Goal: Information Seeking & Learning: Check status

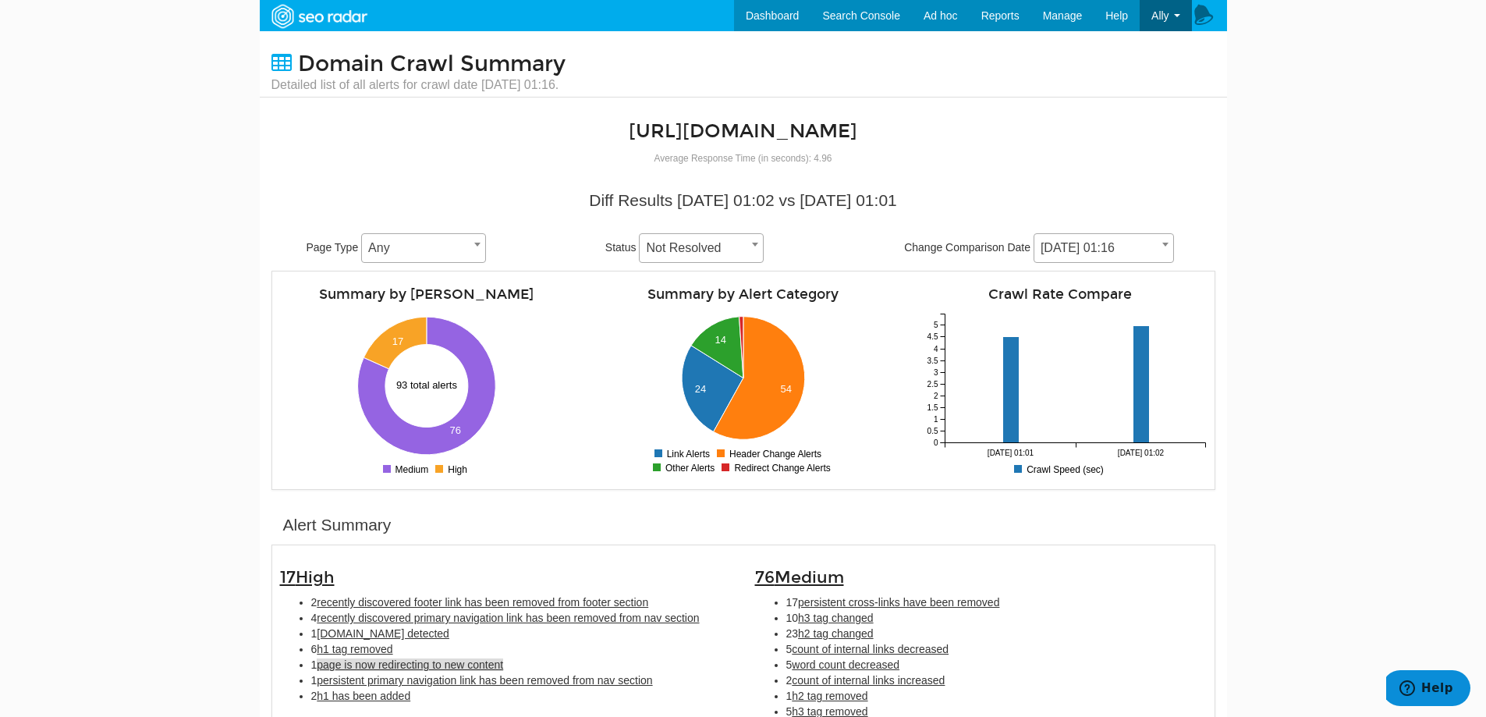
scroll to position [156, 0]
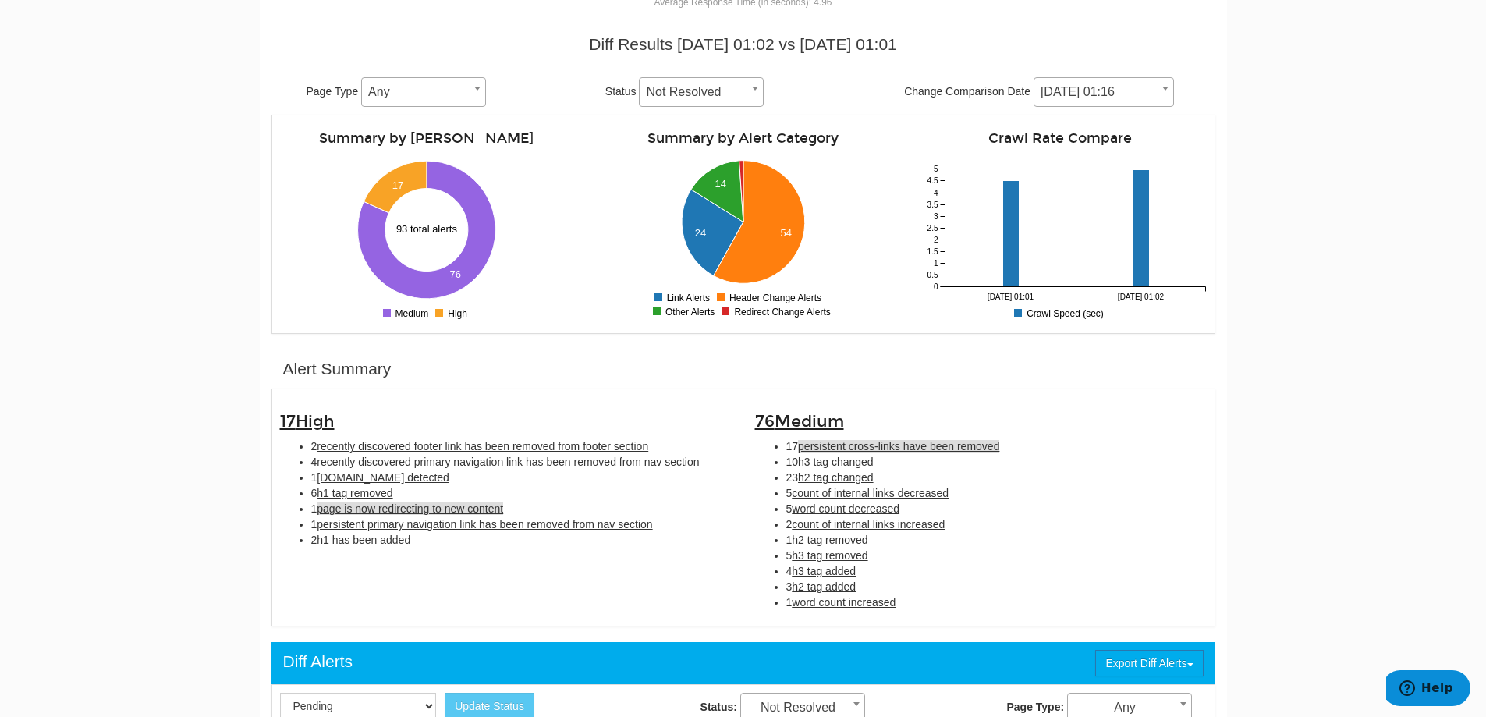
click at [918, 450] on span "persistent cross-links have been removed" at bounding box center [898, 446] width 201 height 12
type input "persistent cross-links have been removed"
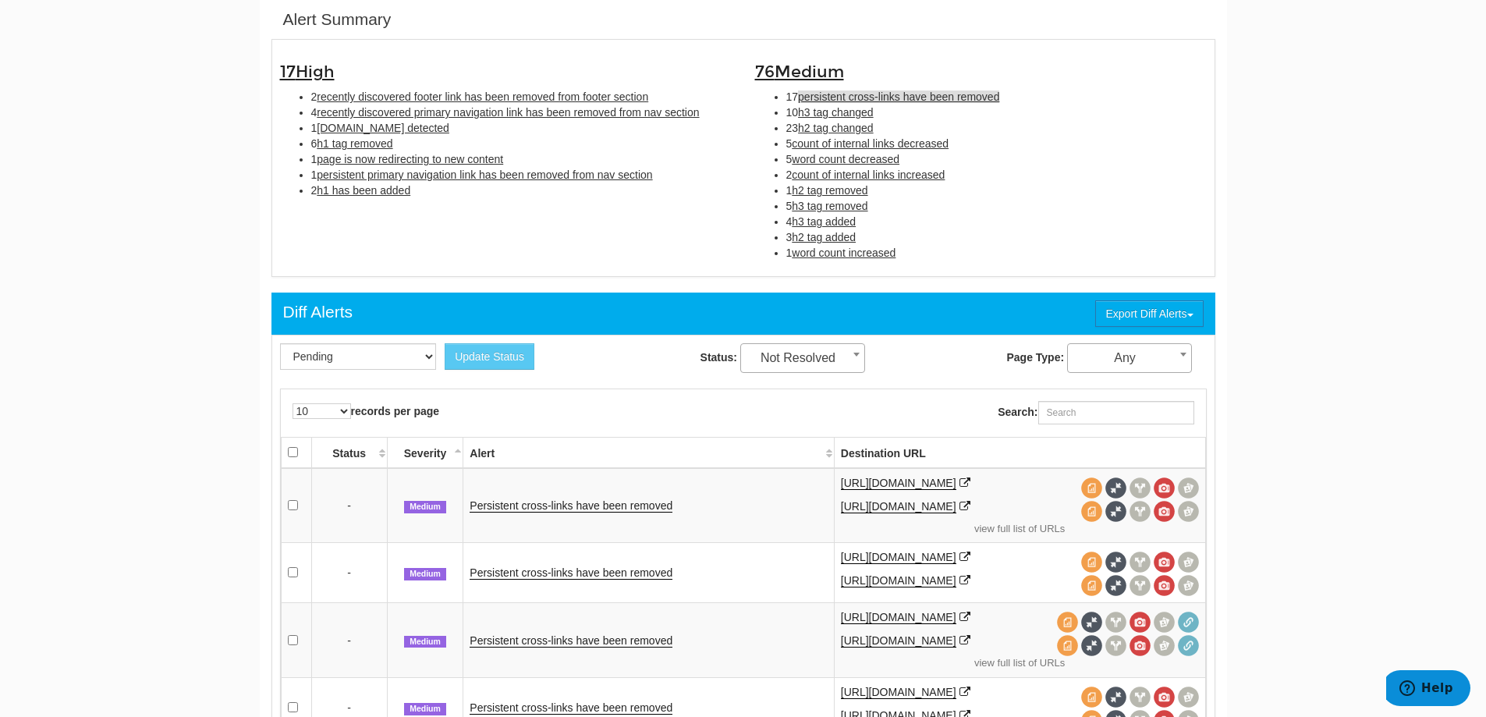
scroll to position [818, 0]
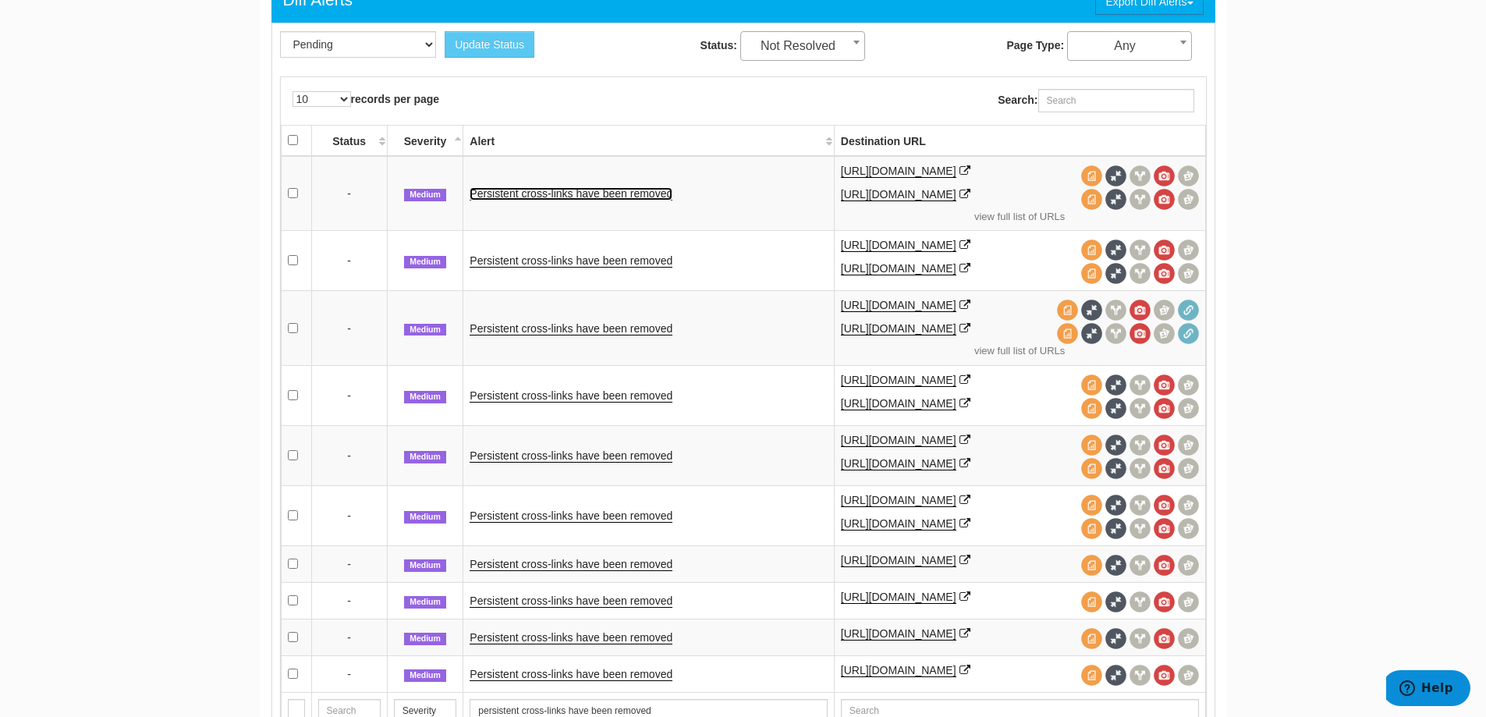
click at [567, 190] on link "Persistent cross-links have been removed" at bounding box center [571, 193] width 203 height 13
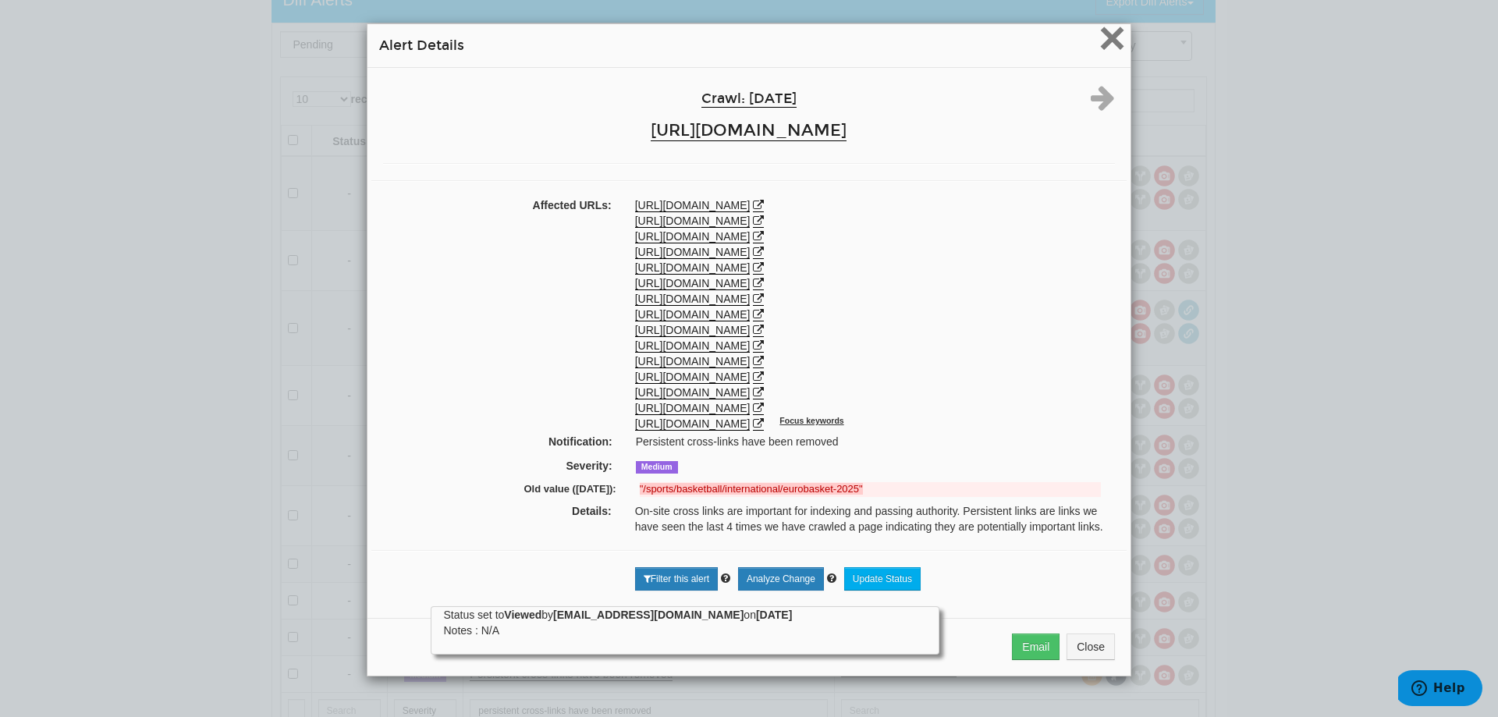
click at [1108, 43] on span "×" at bounding box center [1111, 38] width 27 height 52
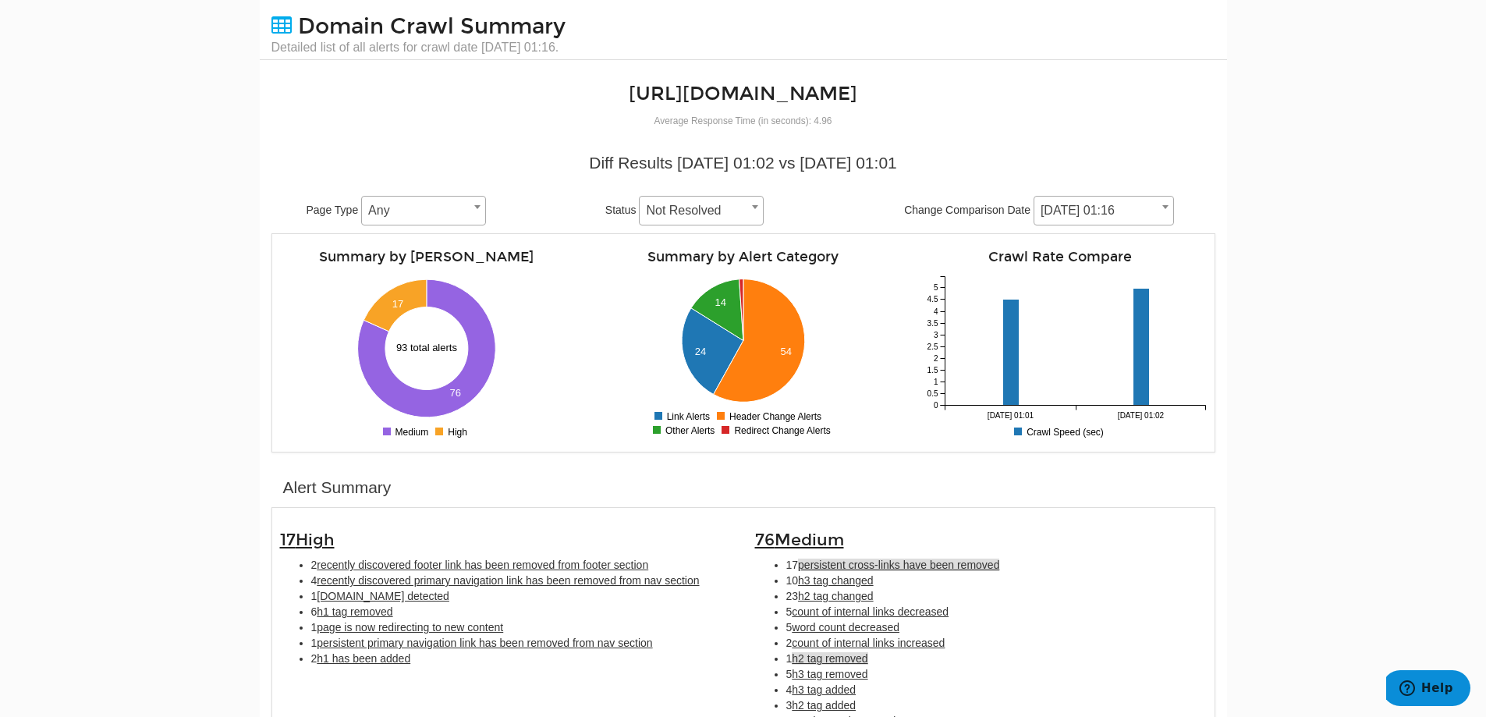
scroll to position [115, 0]
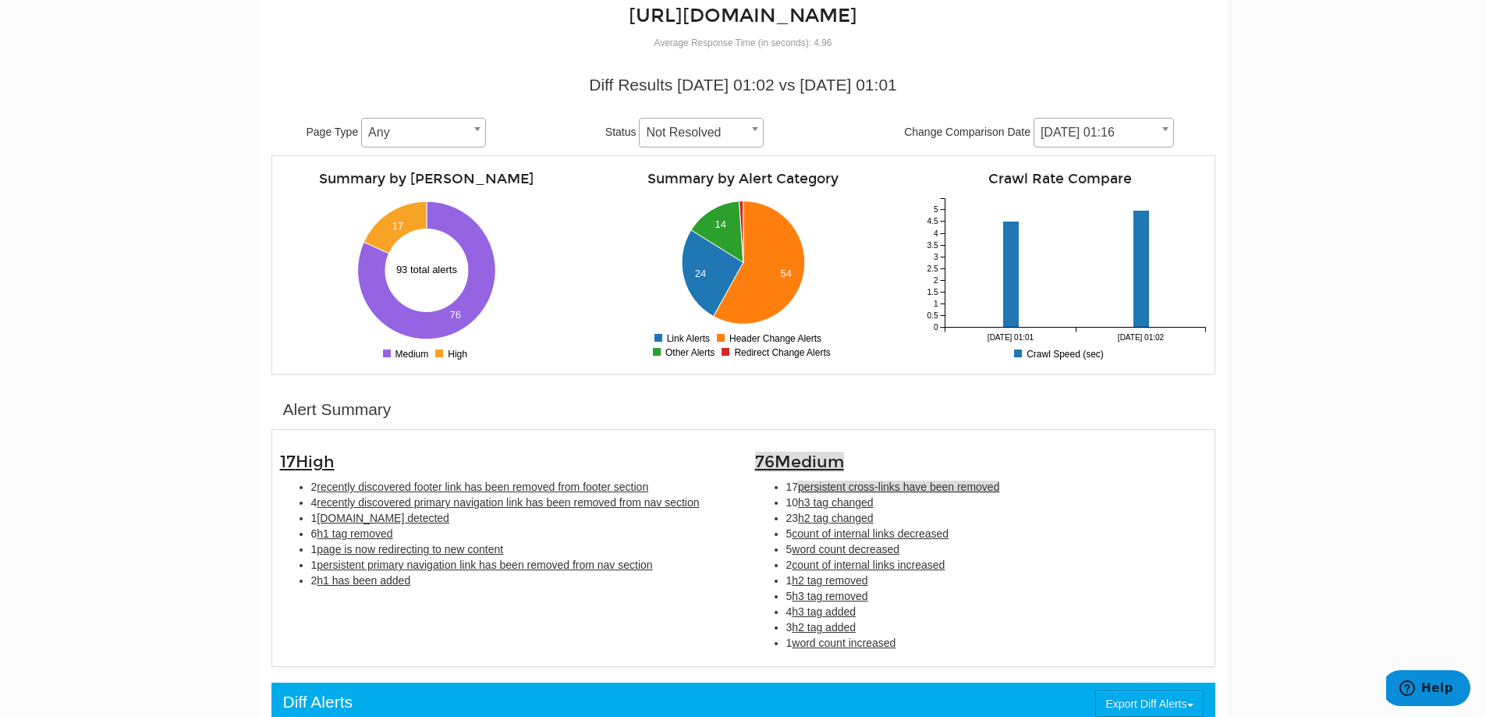
click at [816, 466] on span "Medium" at bounding box center [809, 462] width 69 height 20
type input "Medium"
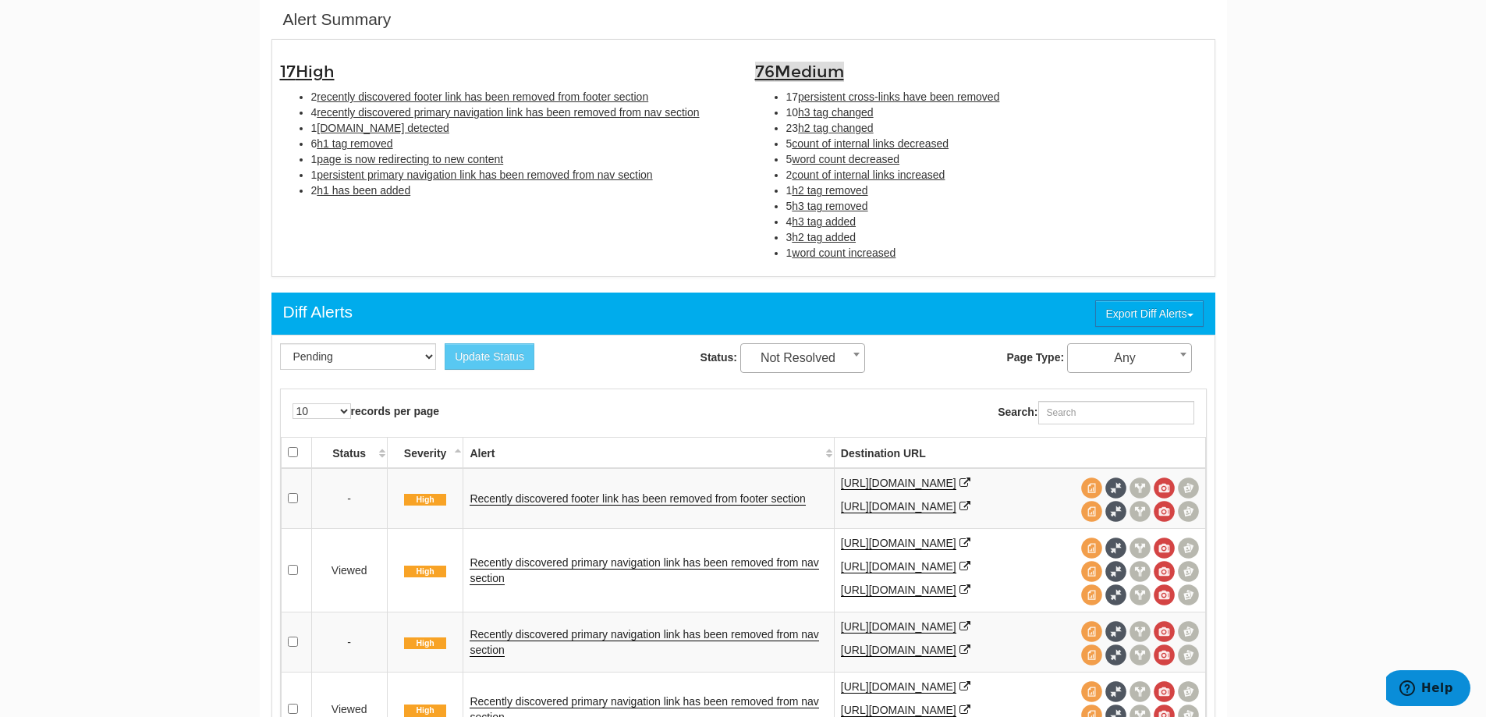
scroll to position [740, 0]
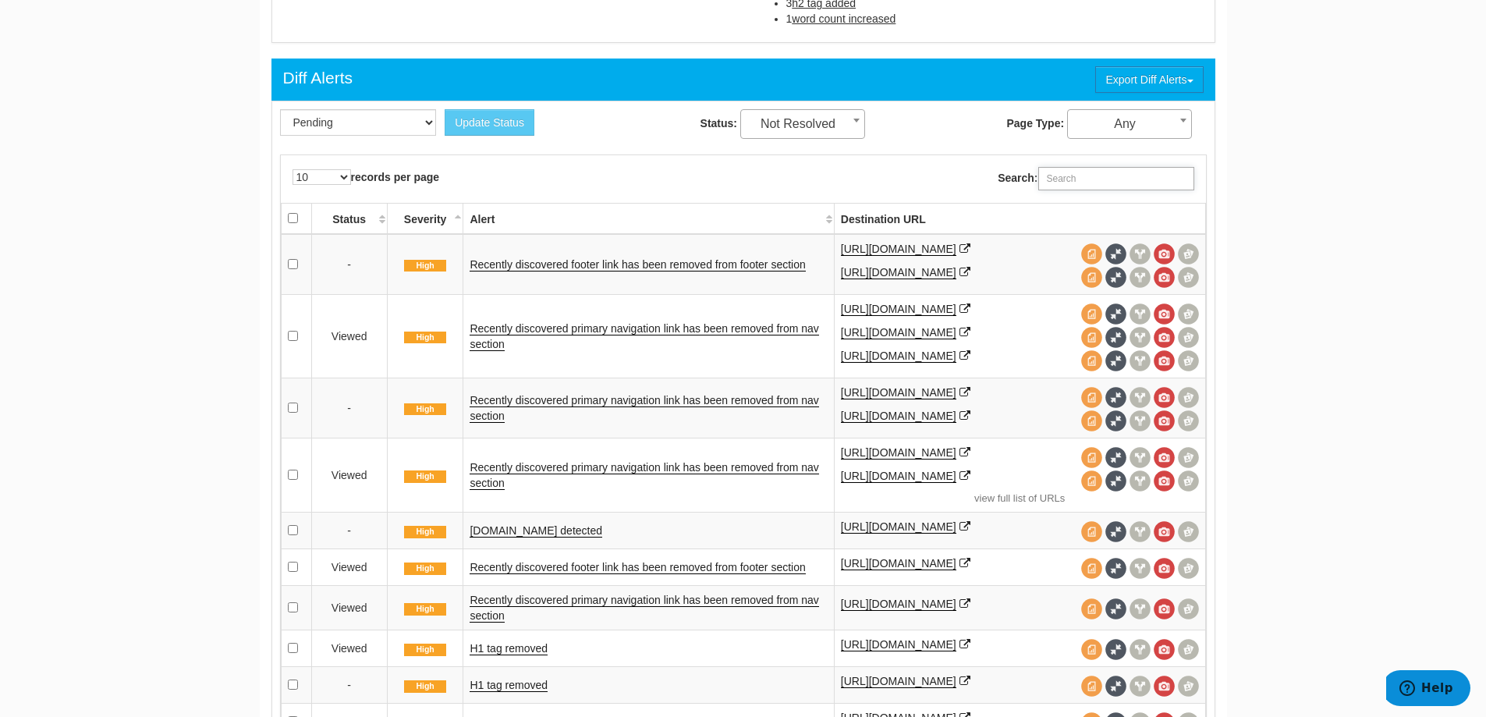
click at [1138, 172] on input "Search:" at bounding box center [1116, 178] width 156 height 23
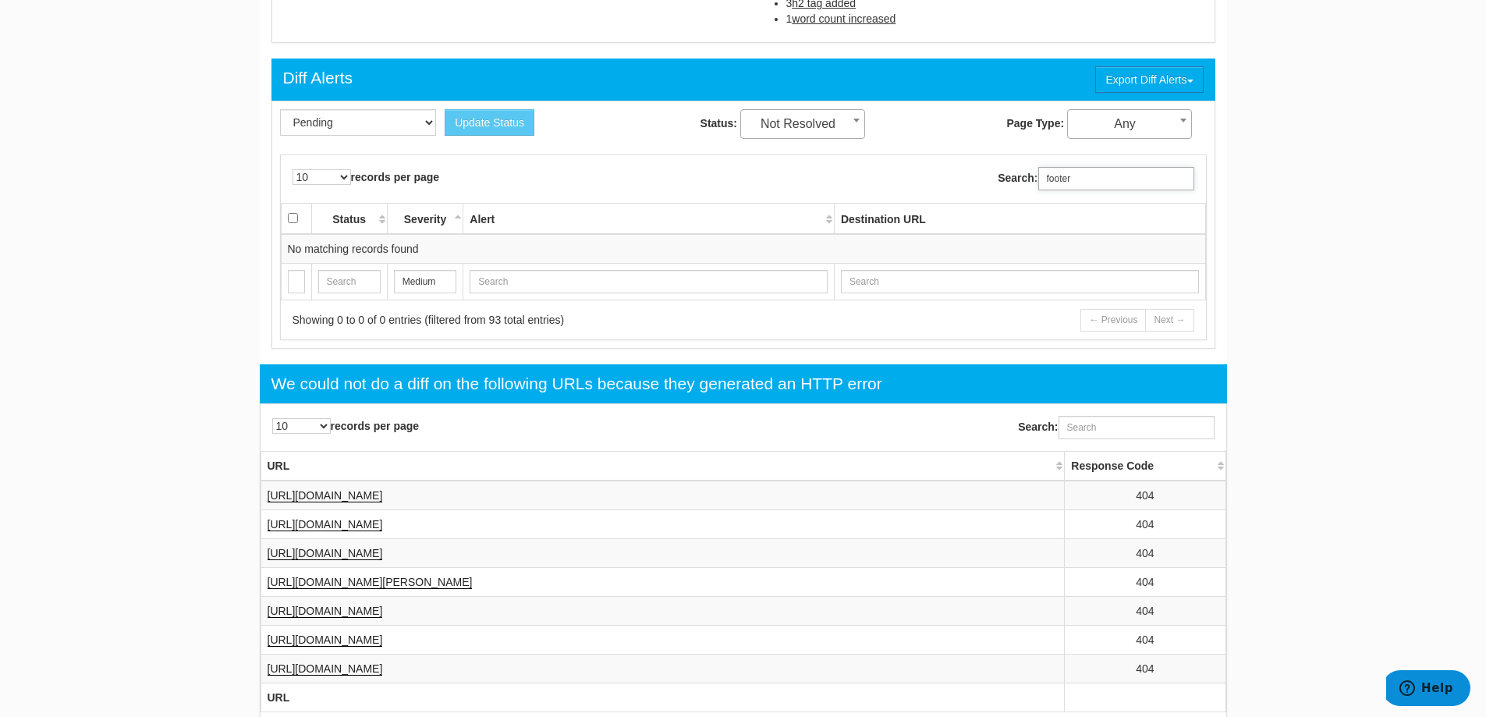
scroll to position [818, 0]
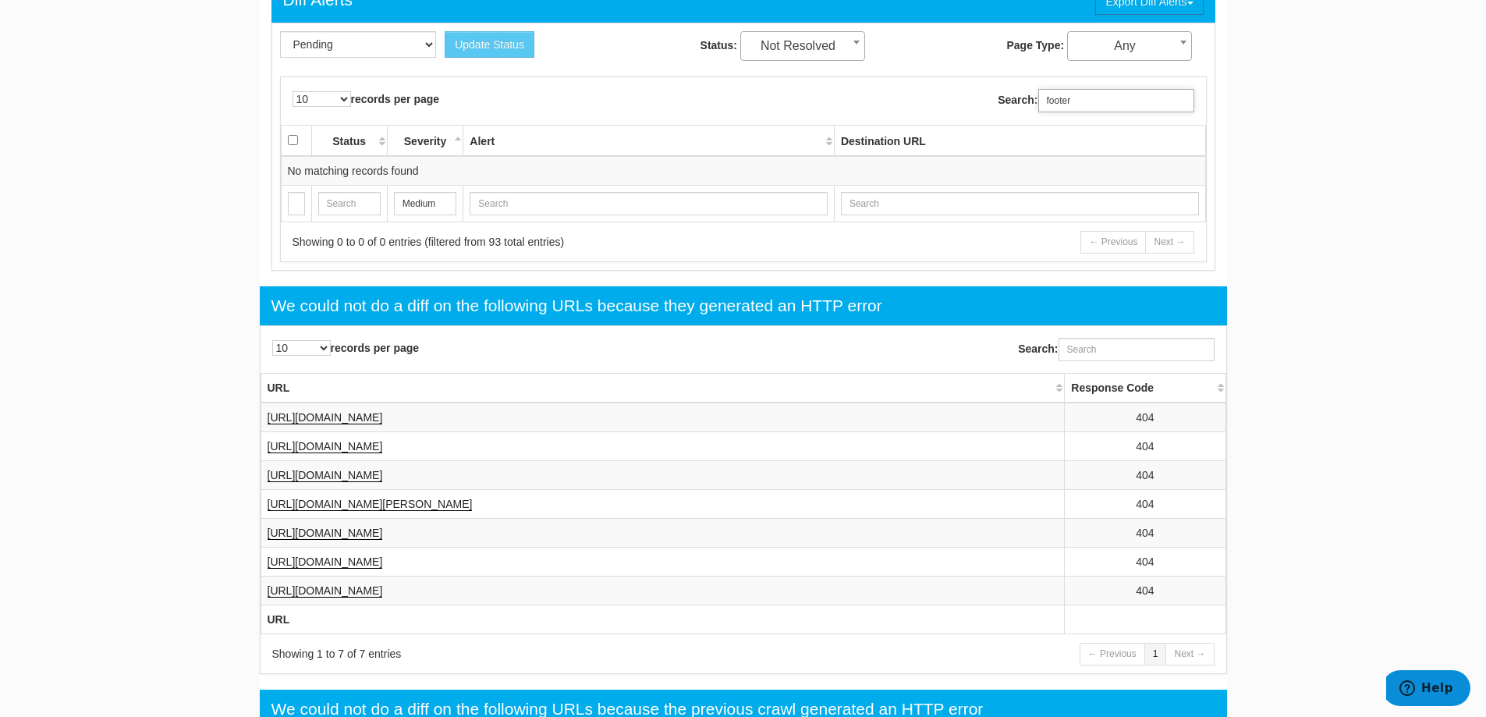
type input "footer"
click at [718, 205] on input "text" at bounding box center [649, 203] width 358 height 23
type input "Alert"
click at [1111, 98] on input "footer" at bounding box center [1116, 100] width 156 height 23
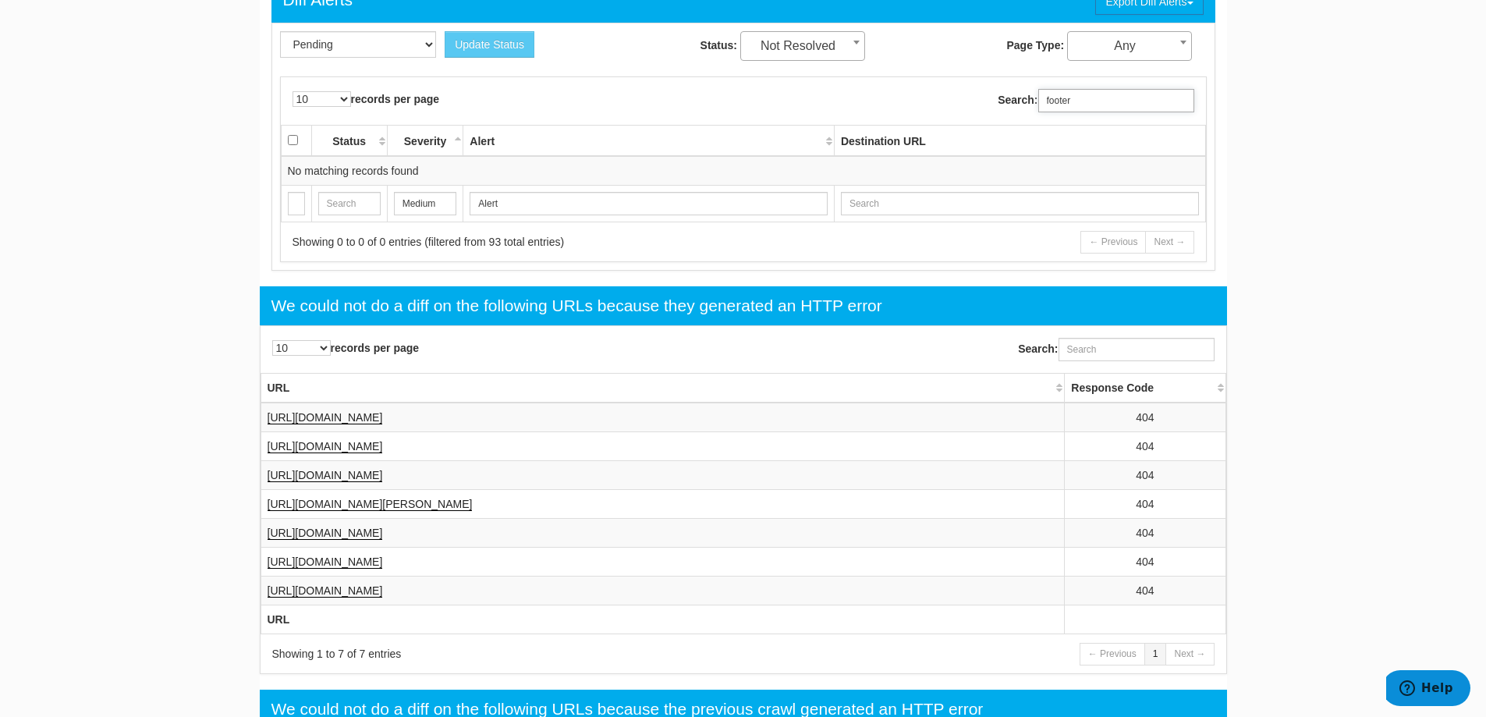
click at [1111, 98] on input "footer" at bounding box center [1116, 100] width 156 height 23
drag, startPoint x: 1470, startPoint y: 333, endPoint x: 966, endPoint y: 58, distance: 574.3
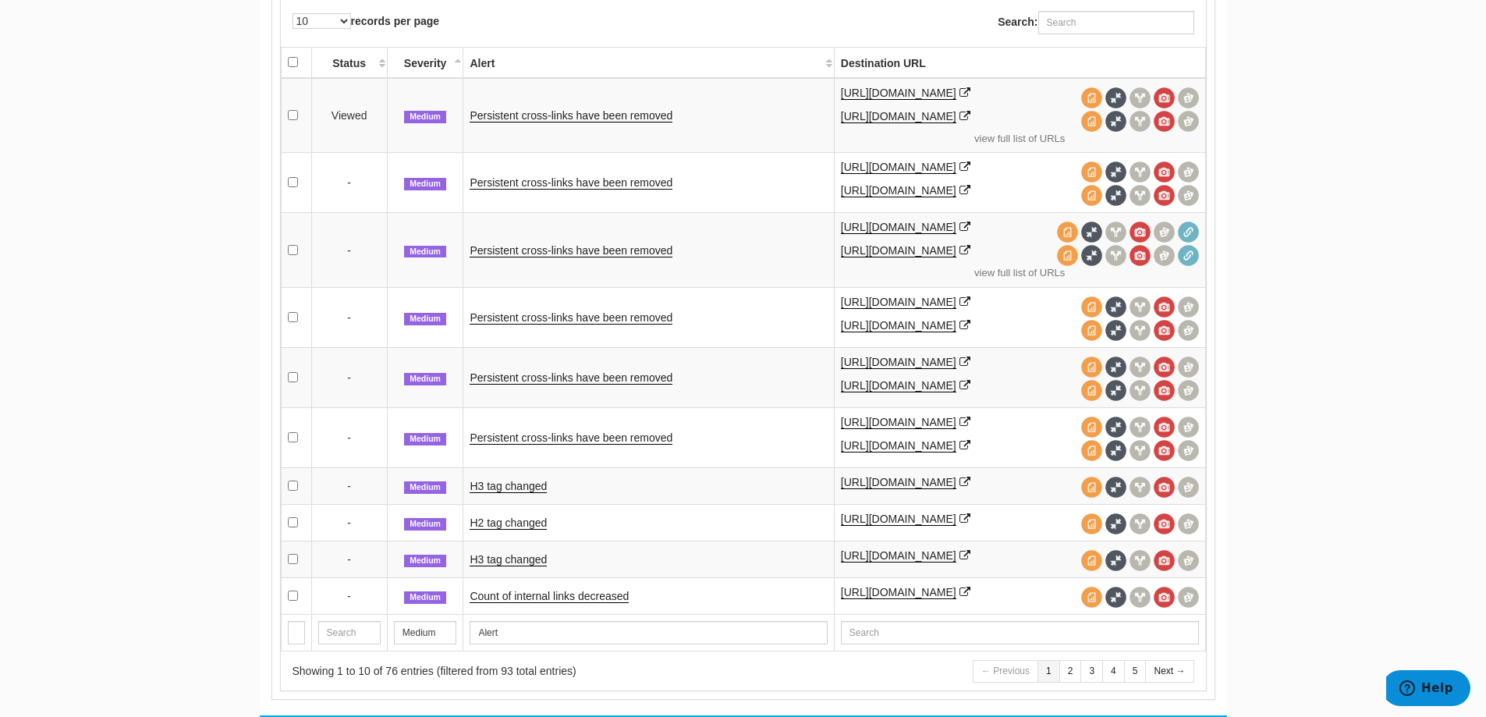
scroll to position [1052, 0]
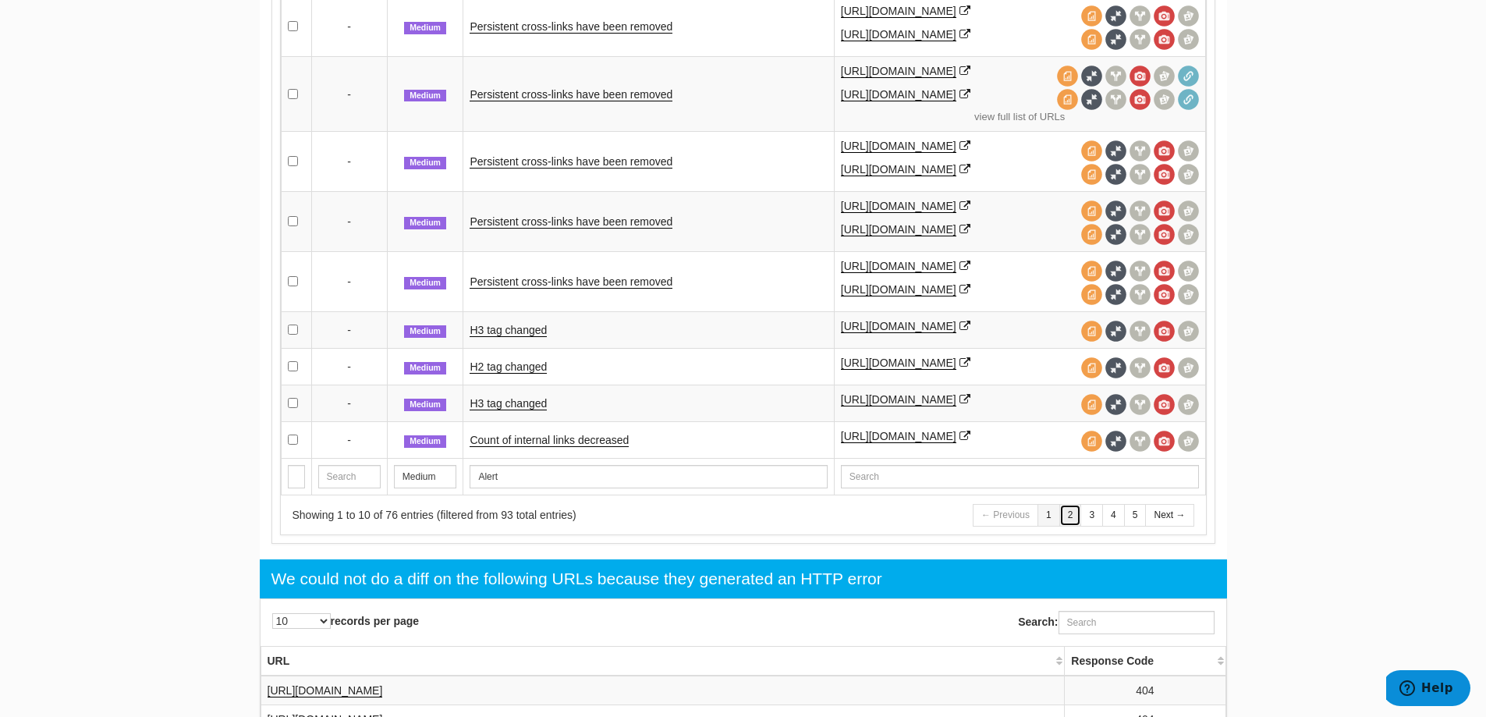
click at [1067, 527] on link "2" at bounding box center [1070, 515] width 23 height 23
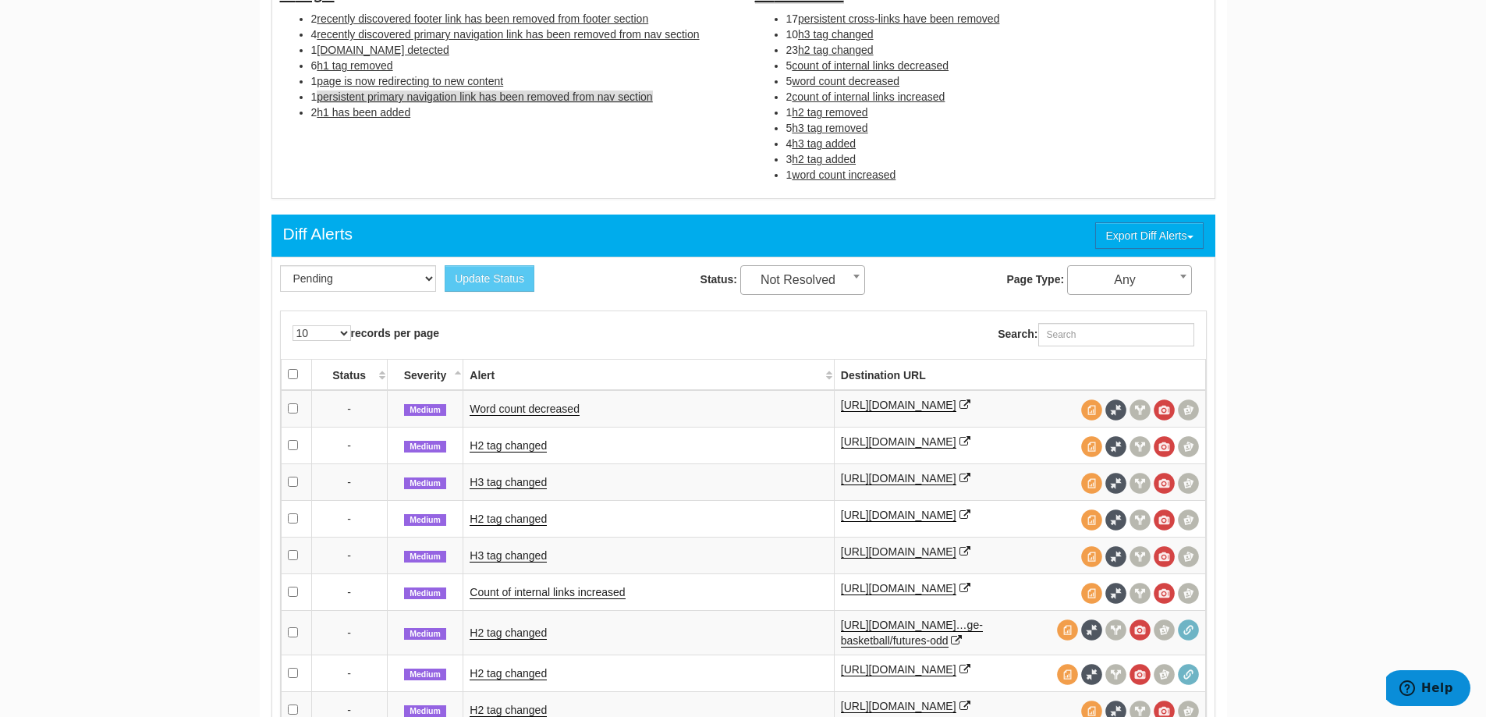
scroll to position [505, 0]
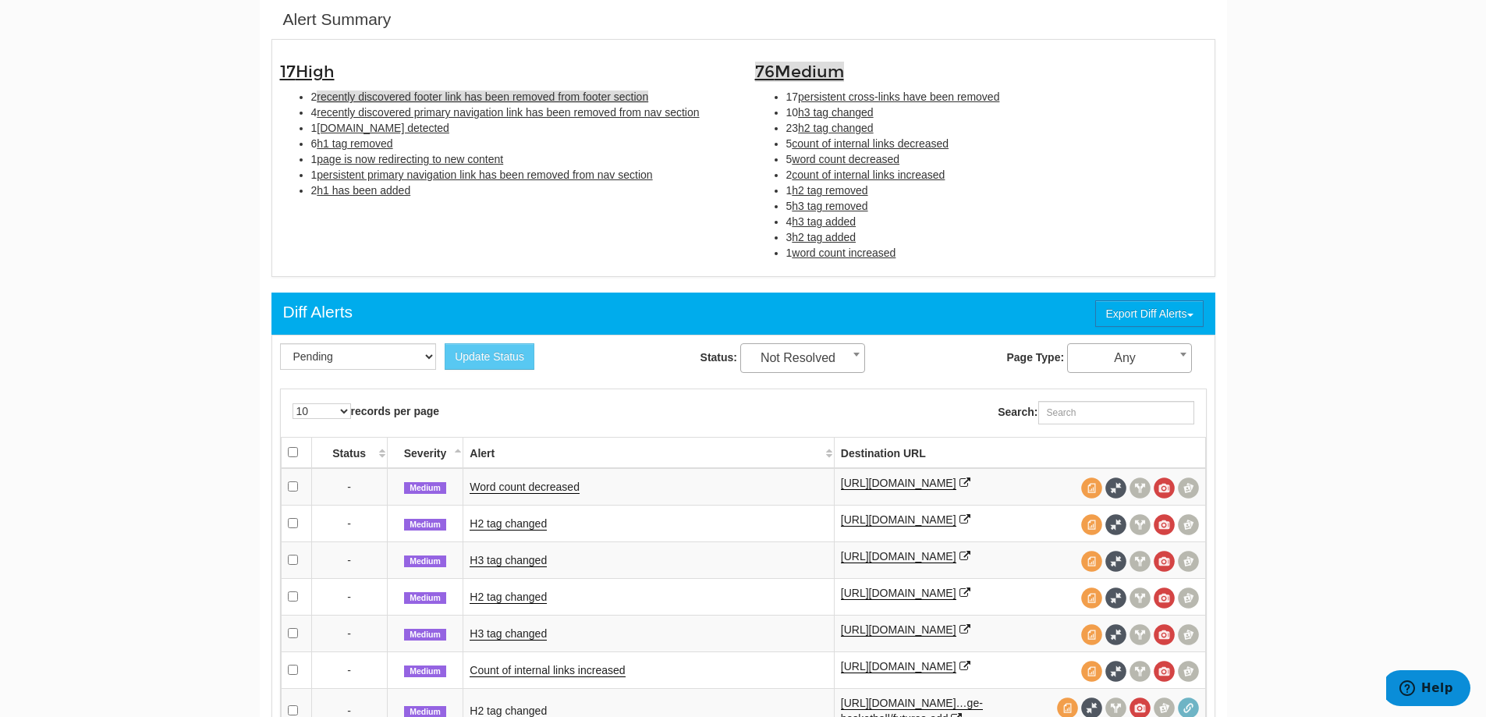
click at [463, 99] on span "recently discovered footer link has been removed from footer section" at bounding box center [483, 96] width 332 height 12
type input "recently discovered footer link has been removed from footer section"
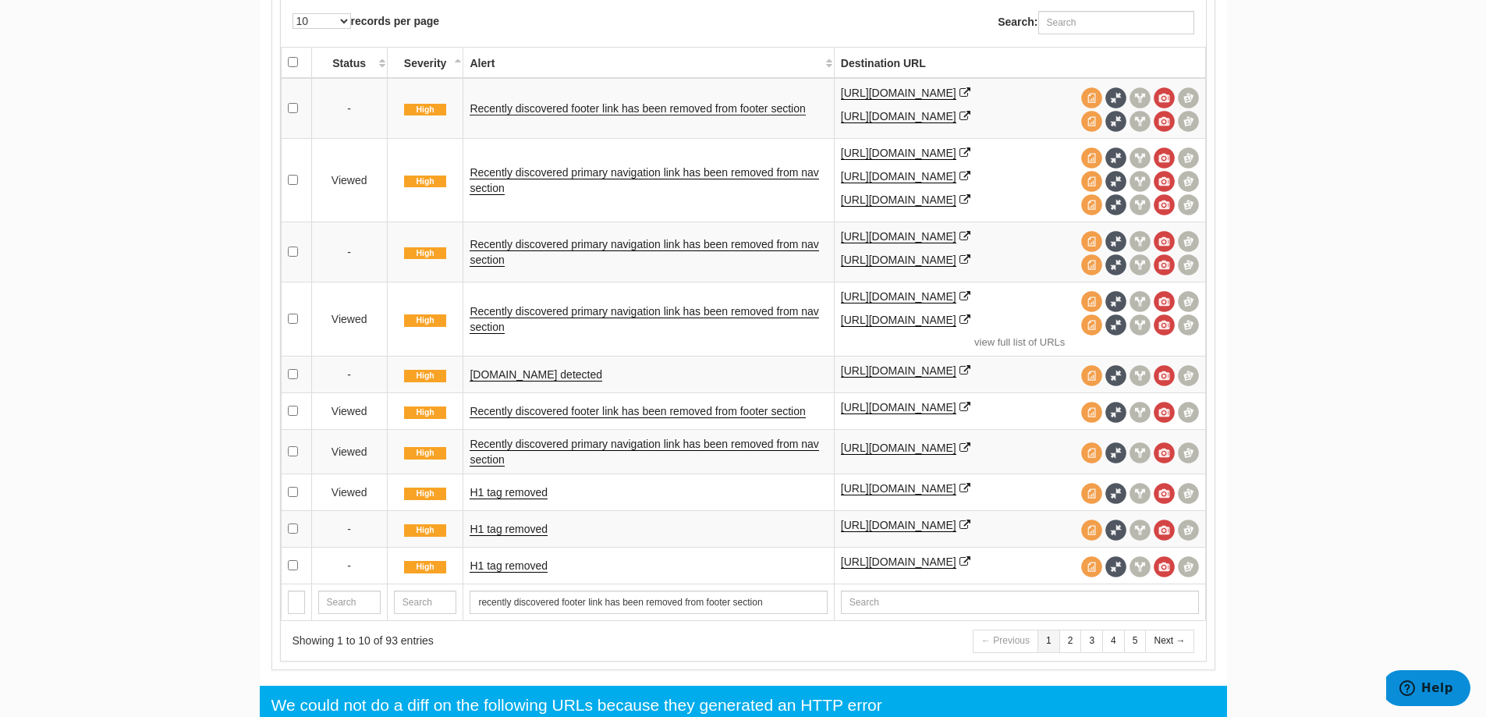
scroll to position [974, 0]
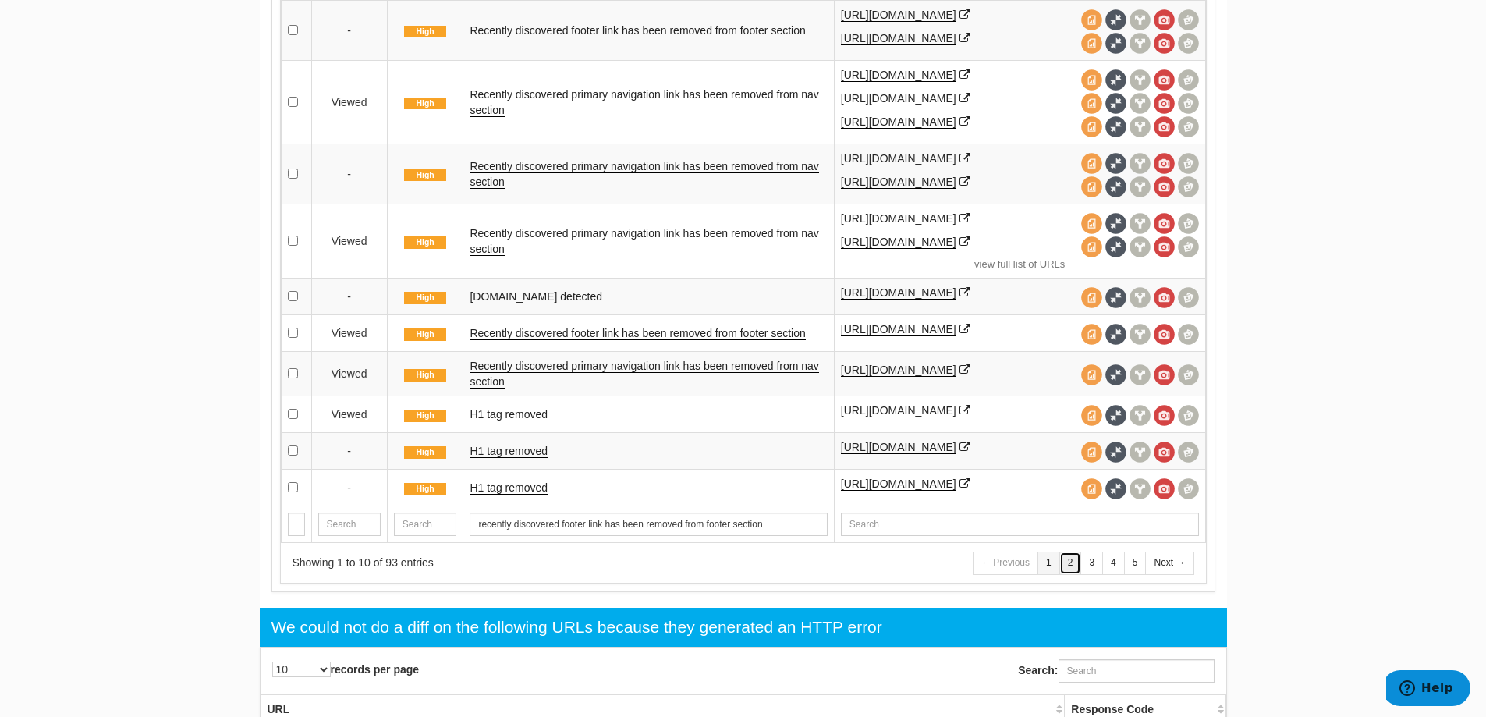
click at [1071, 574] on link "2" at bounding box center [1070, 563] width 23 height 23
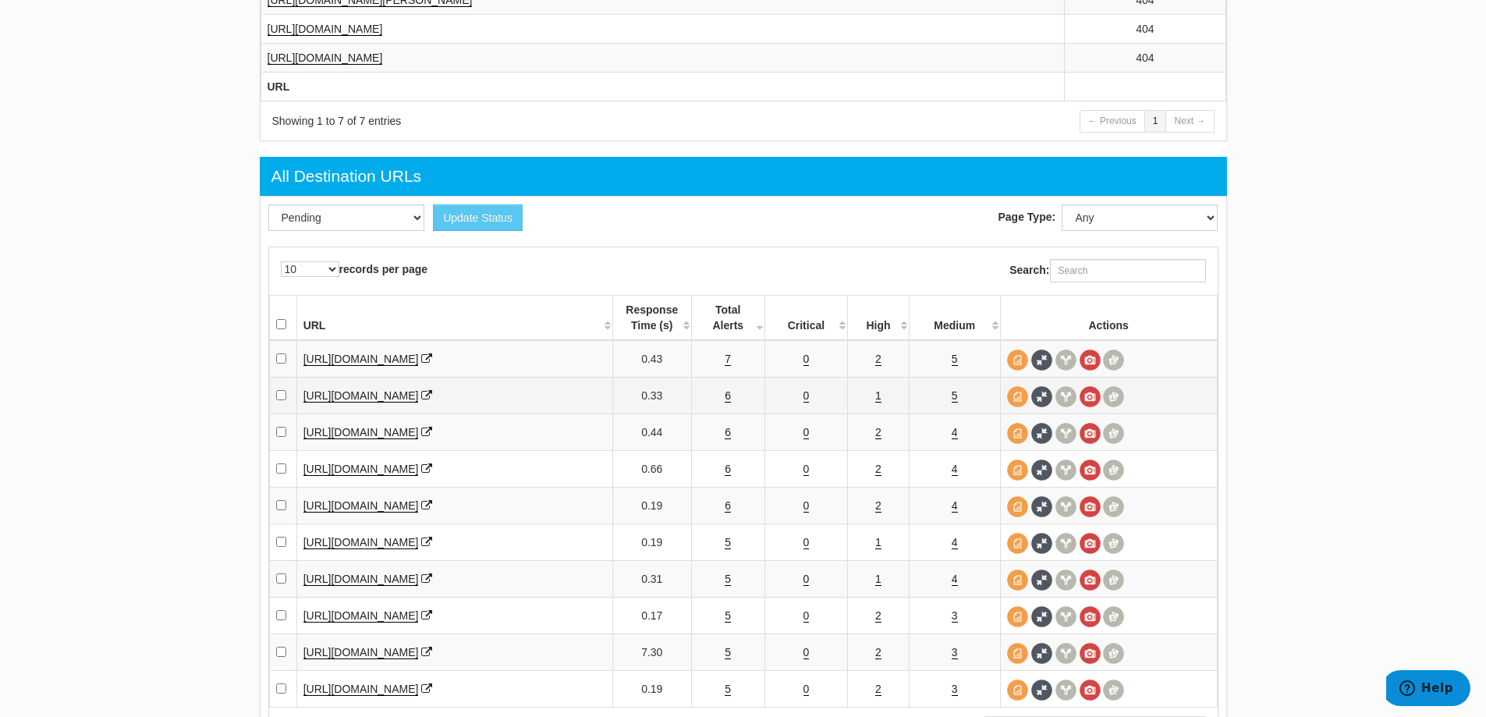
scroll to position [1862, 0]
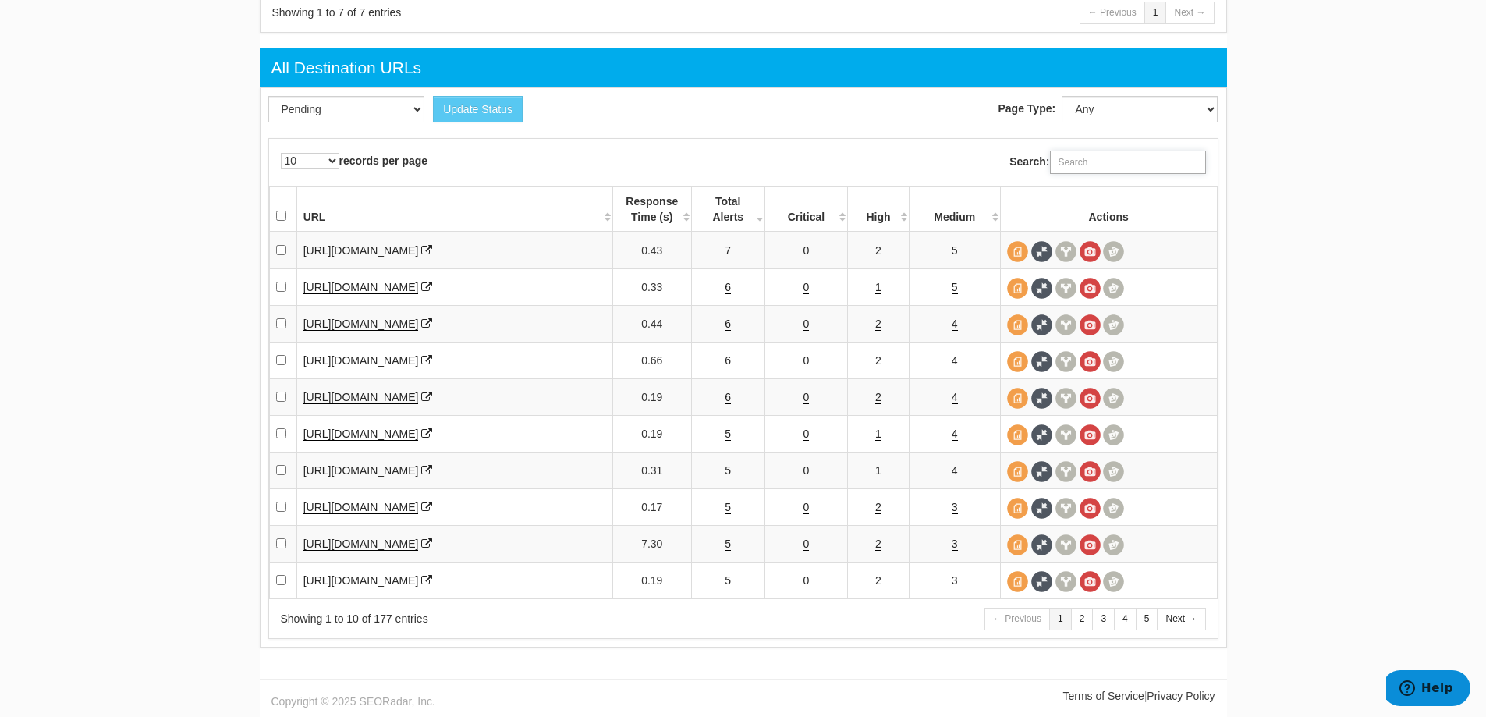
click at [1101, 154] on input "Search:" at bounding box center [1128, 162] width 156 height 23
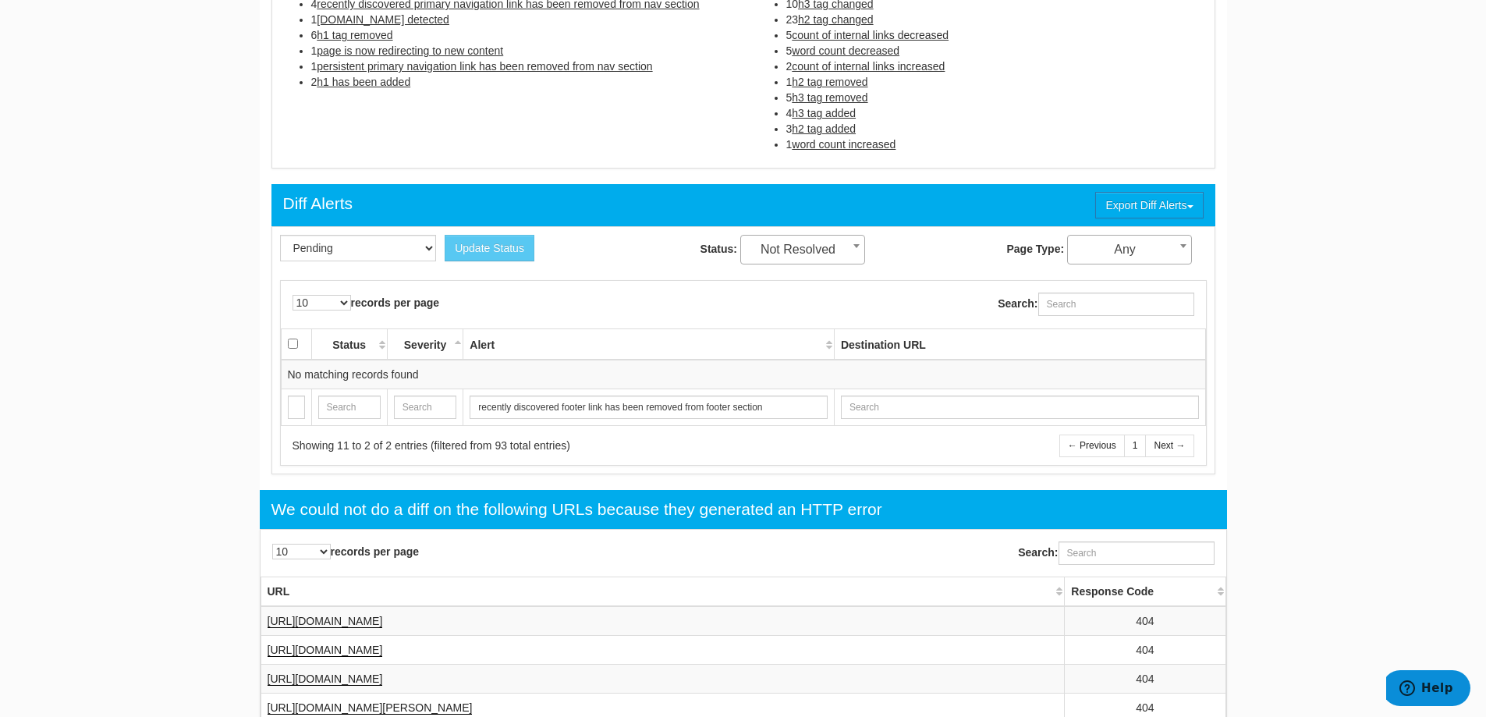
scroll to position [536, 0]
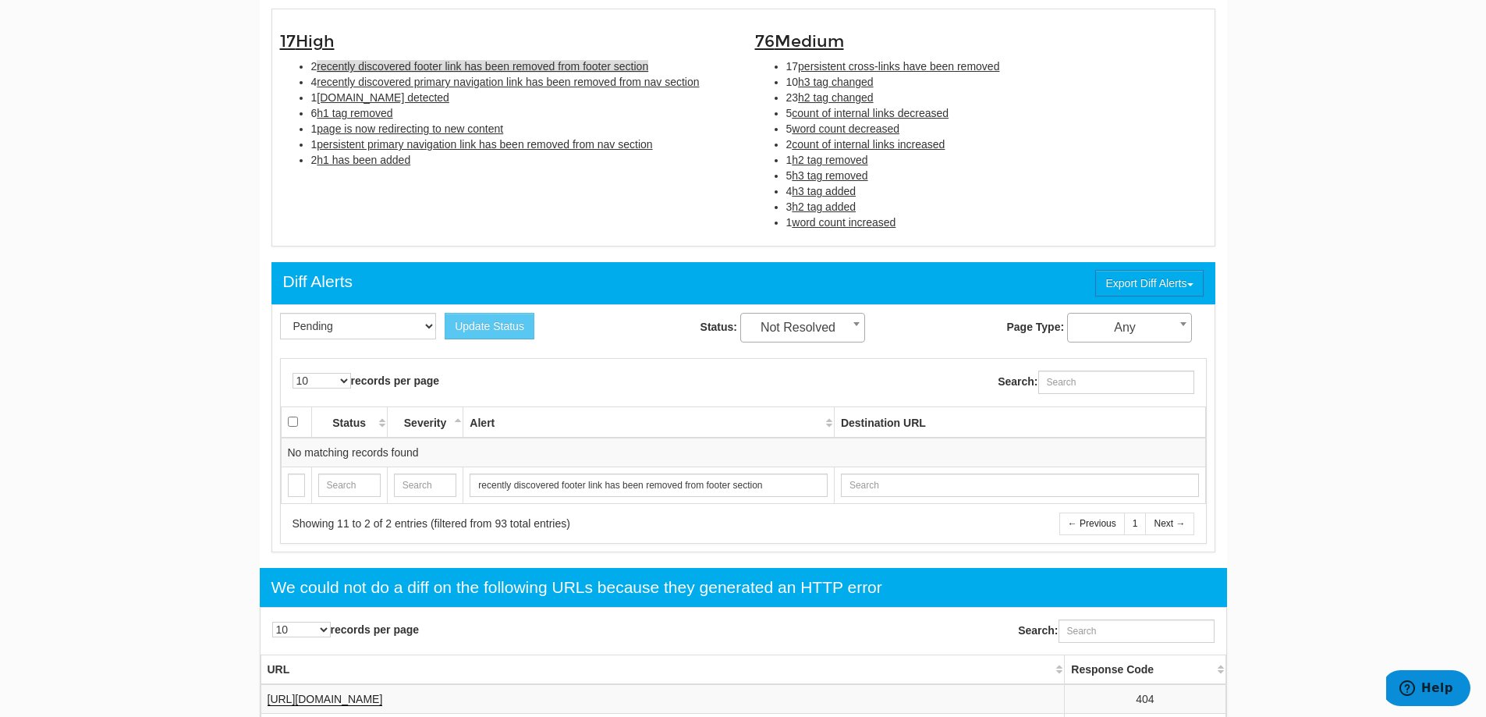
click at [512, 66] on span "recently discovered footer link has been removed from footer section" at bounding box center [483, 66] width 332 height 12
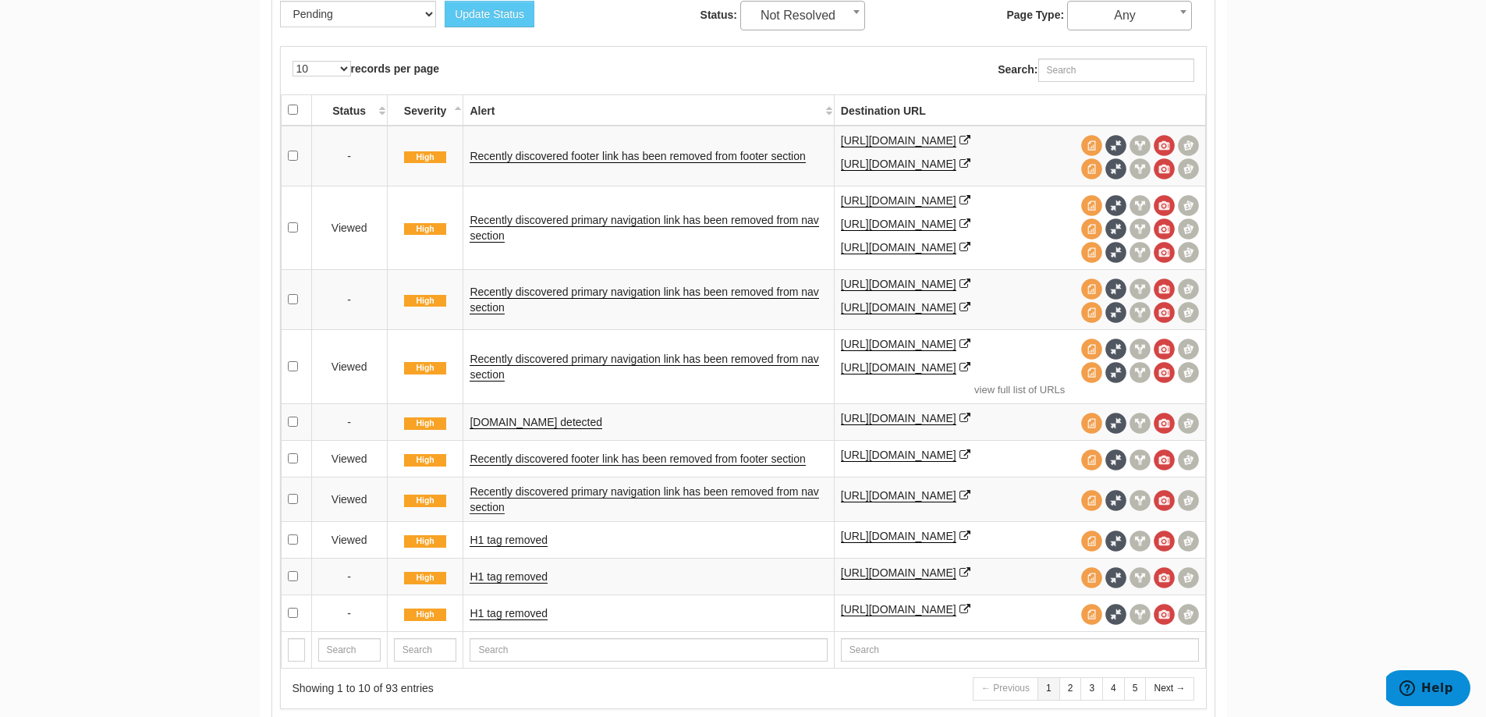
scroll to position [1082, 0]
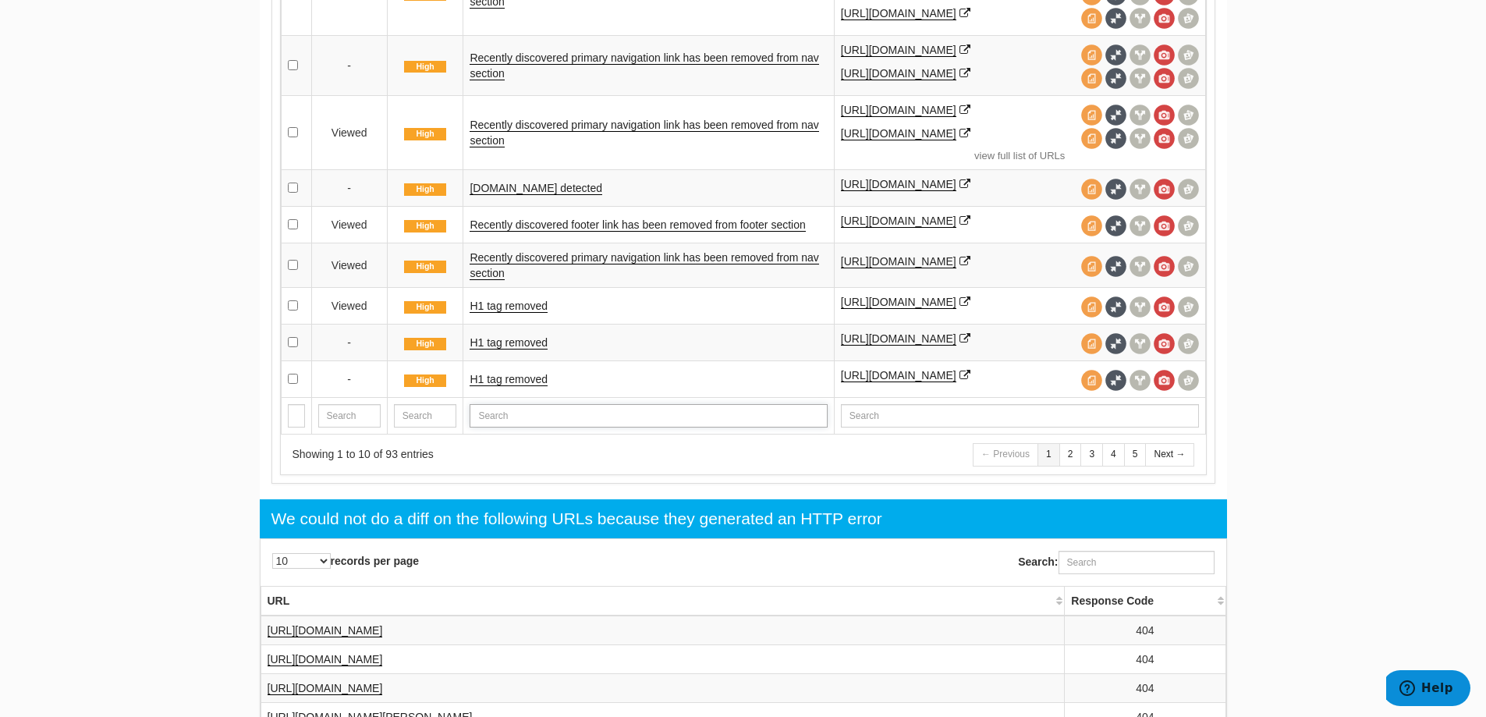
click at [673, 427] on input "text" at bounding box center [648, 415] width 357 height 23
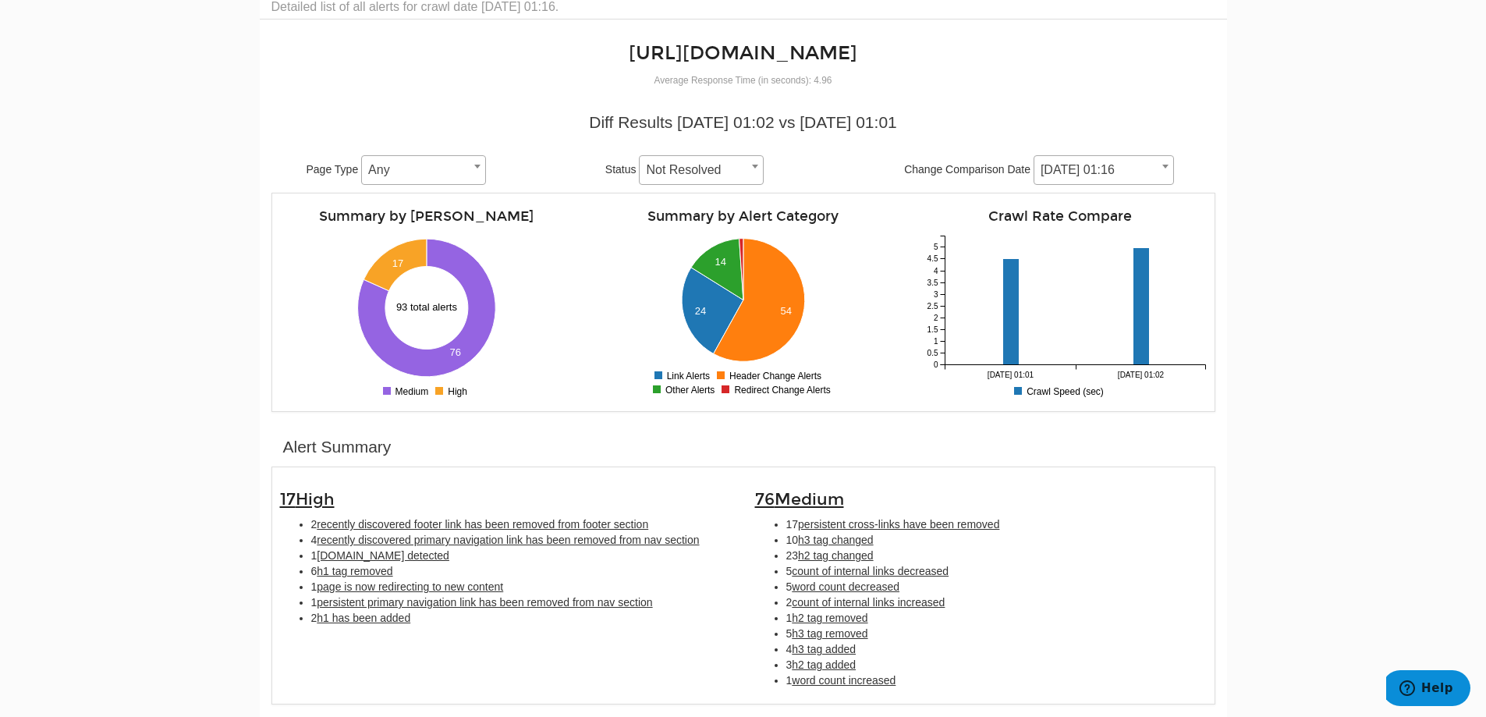
scroll to position [0, 0]
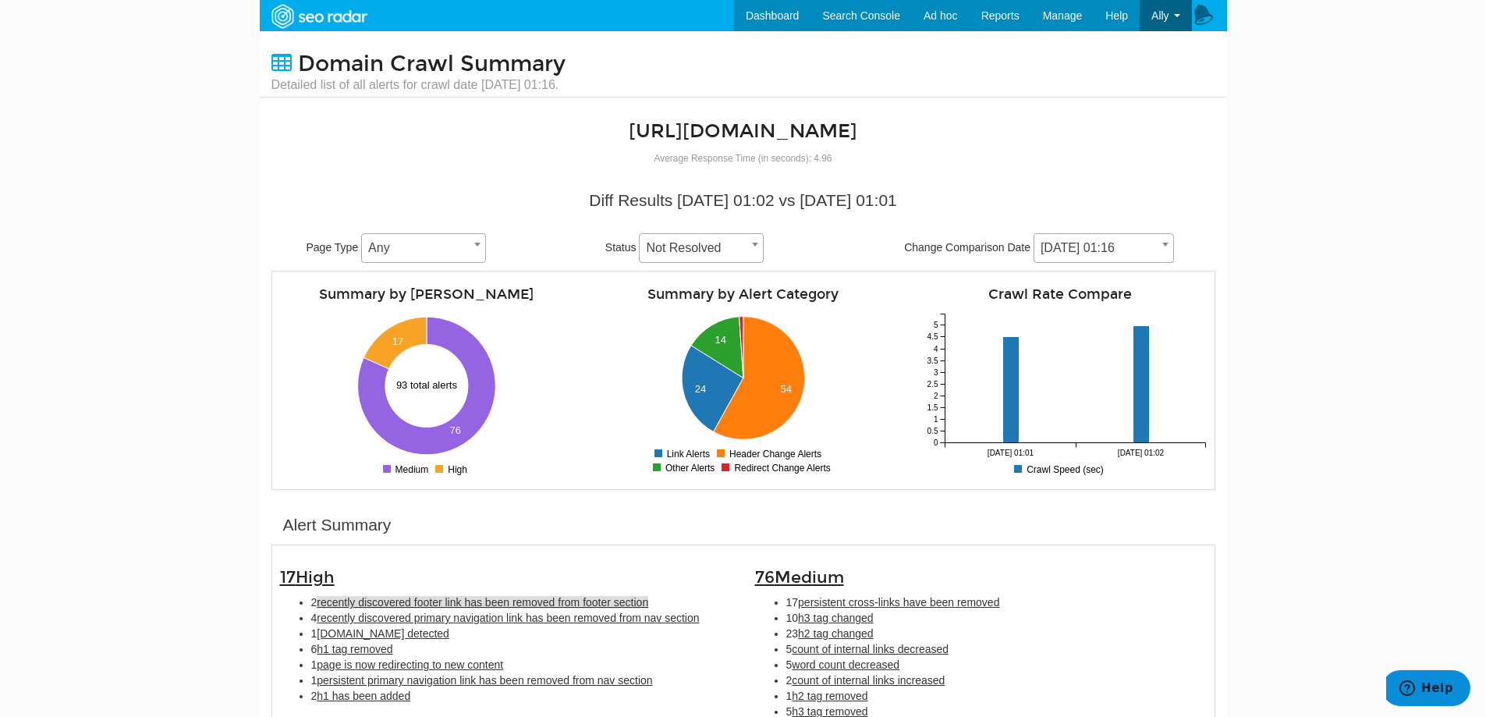
click at [553, 603] on span "recently discovered footer link has been removed from footer section" at bounding box center [483, 602] width 332 height 12
type input "recently discovered footer link has been removed from footer section"
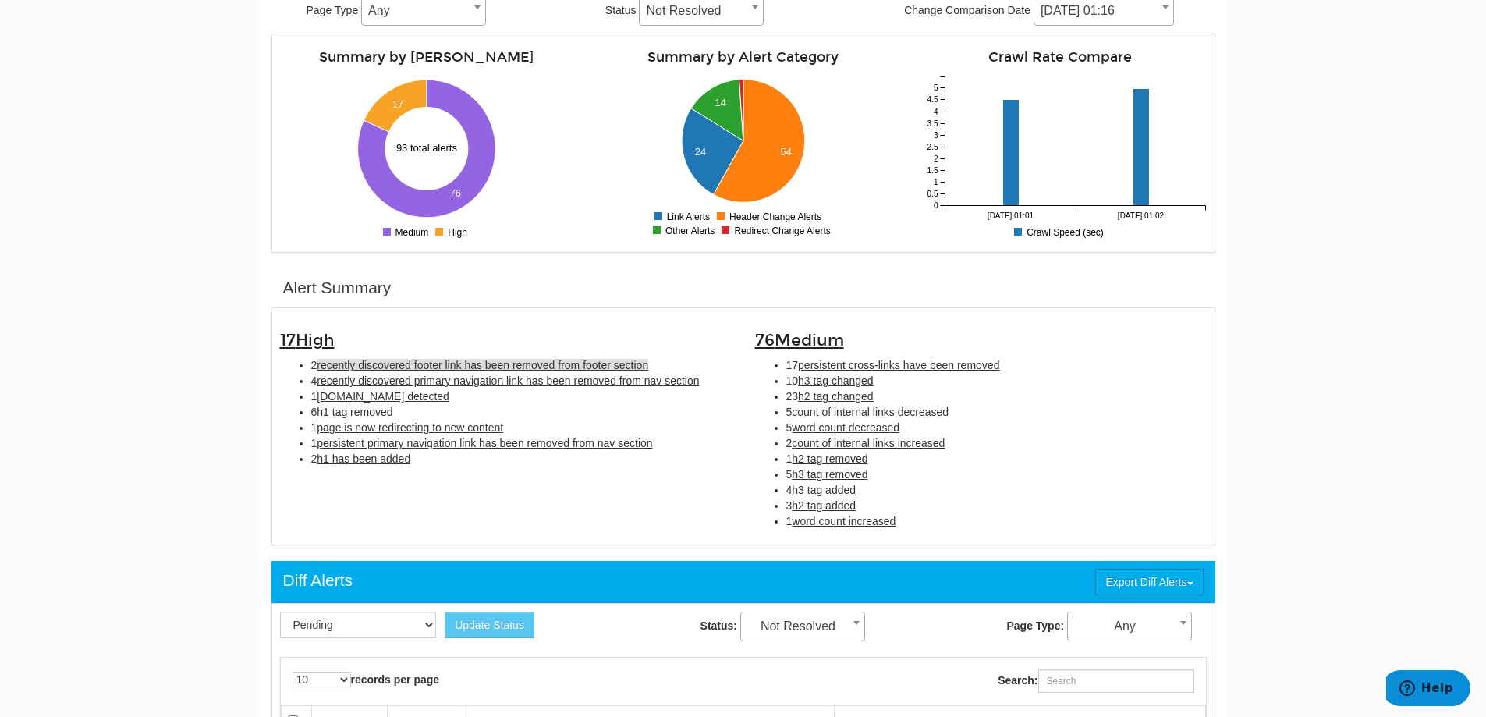
scroll to position [505, 0]
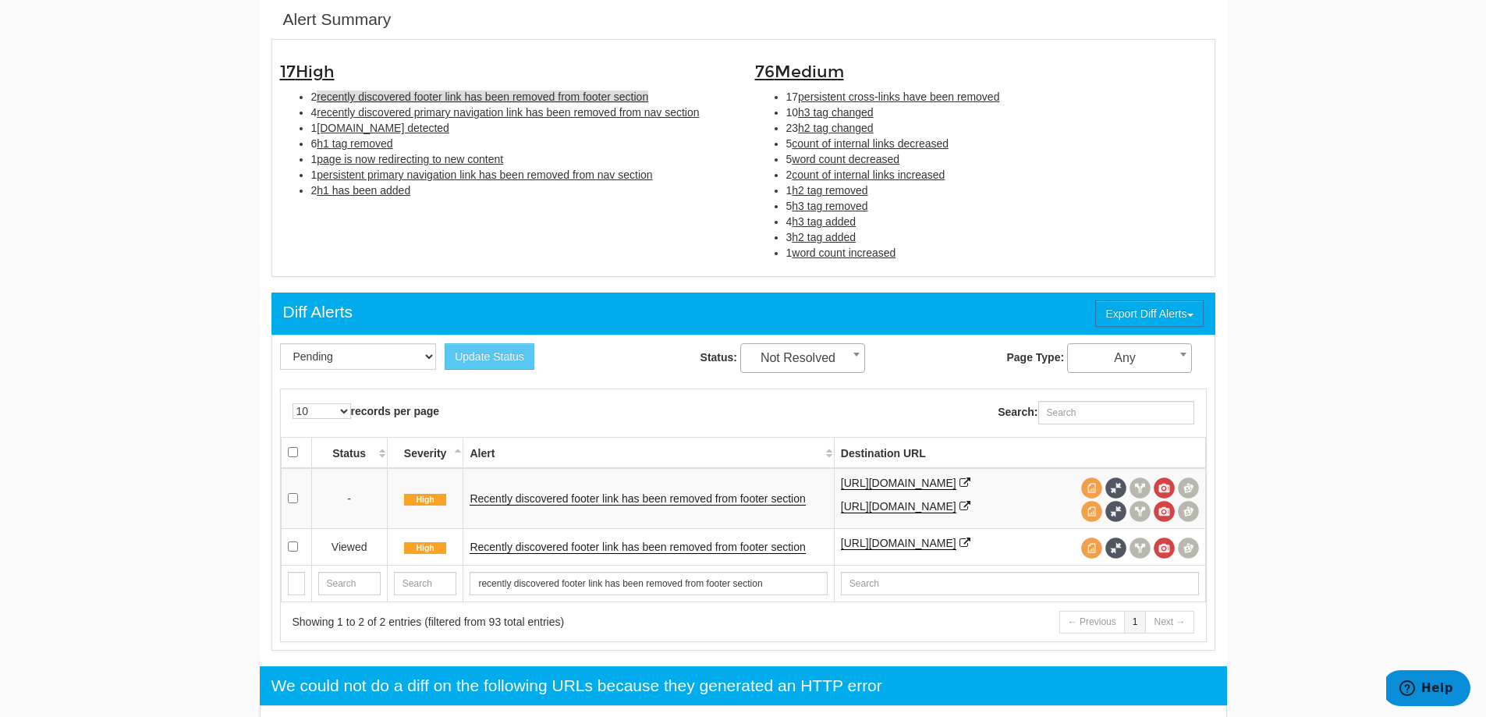
click at [712, 512] on td "Recently discovered footer link has been removed from footer section" at bounding box center [648, 498] width 371 height 61
click at [705, 496] on link "Recently discovered footer link has been removed from footer section" at bounding box center [637, 498] width 335 height 13
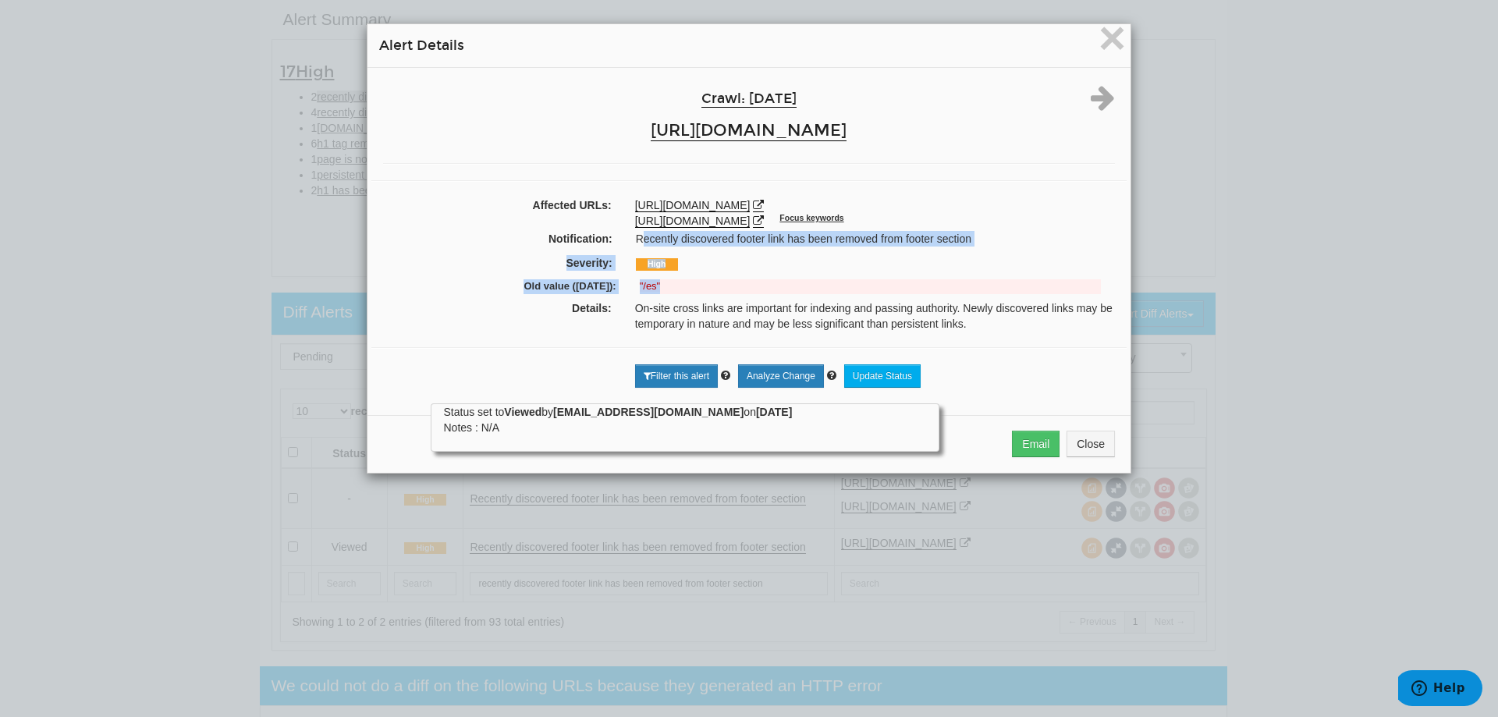
drag, startPoint x: 636, startPoint y: 244, endPoint x: 704, endPoint y: 279, distance: 77.1
click at [923, 296] on div "Crawl: 09/16/2025 https://www.bovada.lv Affected URLs: https://www.bovada.lv/bi…" at bounding box center [748, 235] width 763 height 335
click at [702, 278] on div "Old value (09/15/2025): "/es"" at bounding box center [749, 288] width 732 height 23
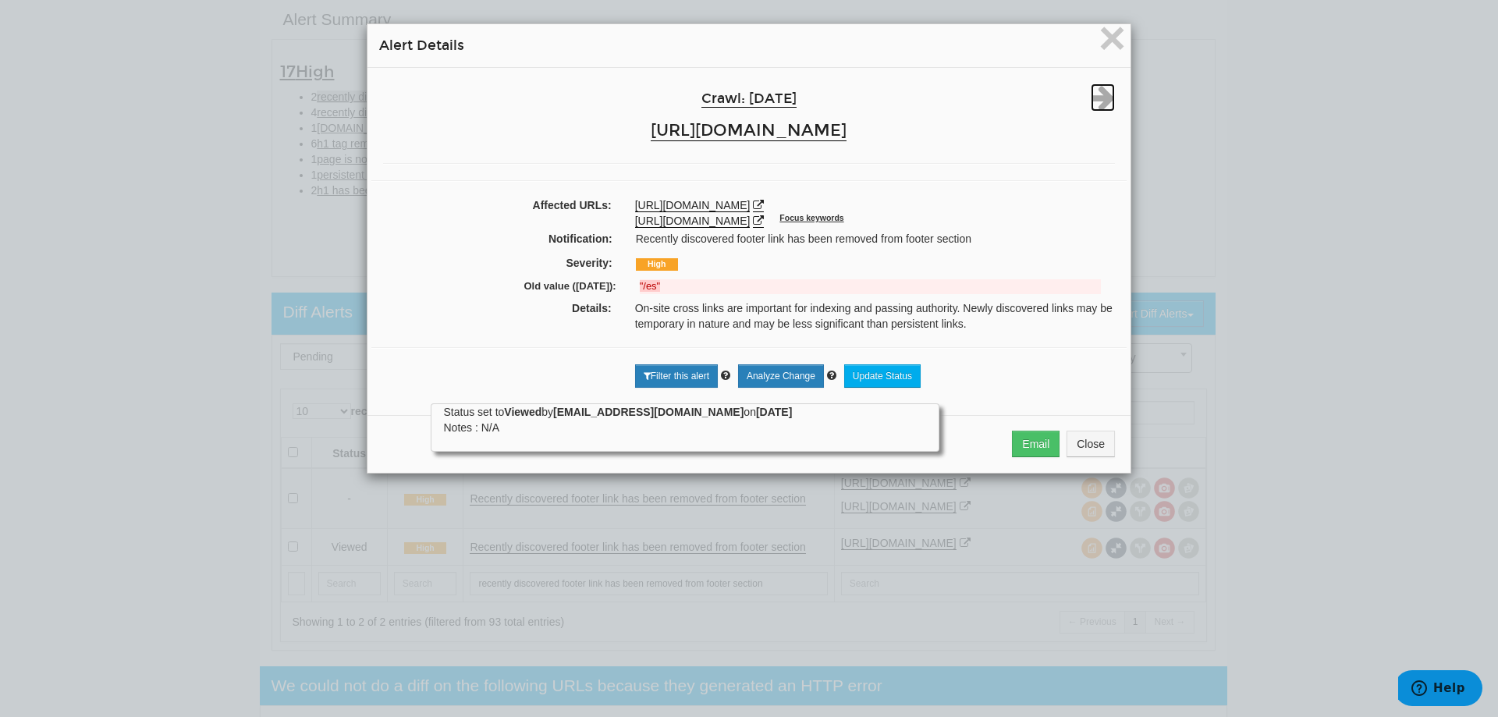
click at [1094, 104] on icon at bounding box center [1103, 97] width 24 height 28
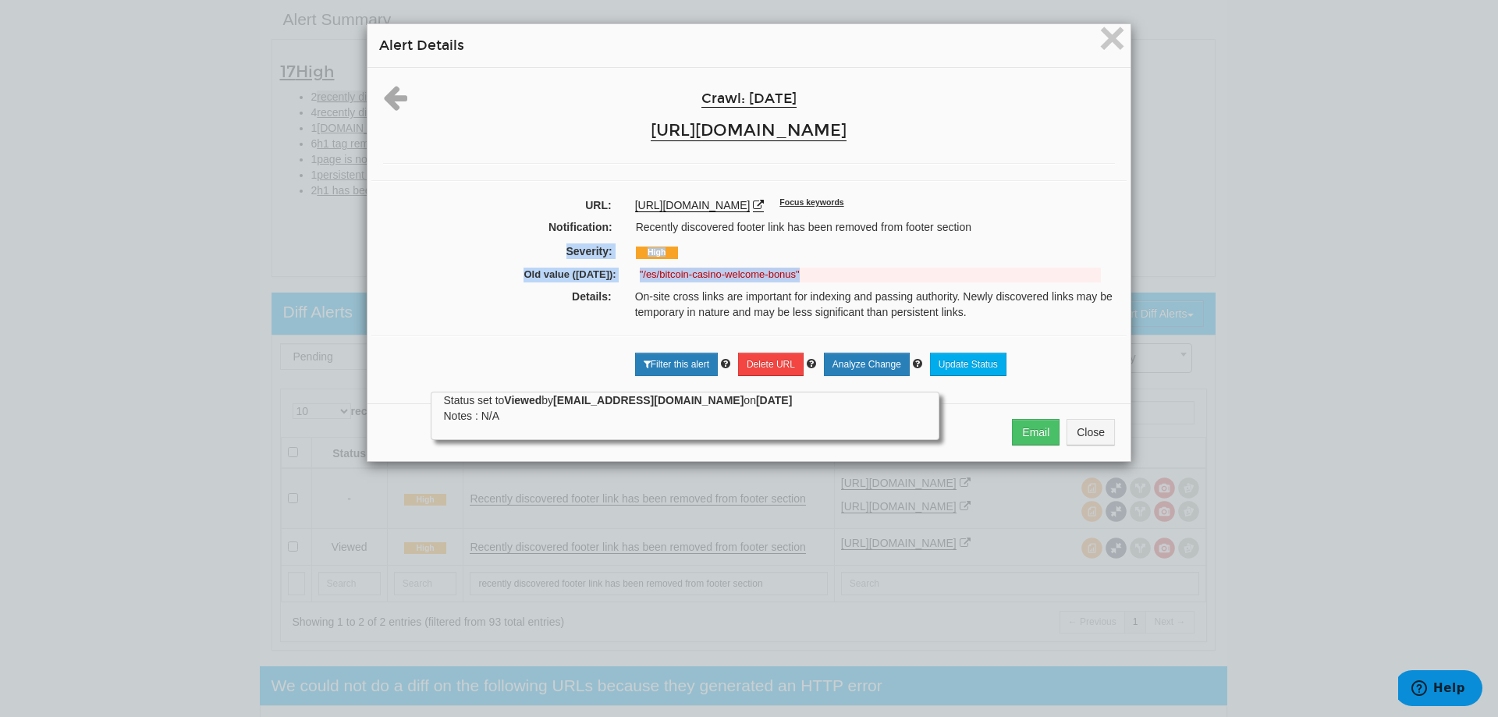
drag, startPoint x: 863, startPoint y: 280, endPoint x: 648, endPoint y: 215, distance: 224.1
click at [517, 242] on div "Crawl: 09/16/2025 https://www.bovada.lv URL: https://www.bovada.lv/bitcoin-casi…" at bounding box center [748, 230] width 763 height 324
click at [1115, 38] on span "×" at bounding box center [1111, 38] width 27 height 52
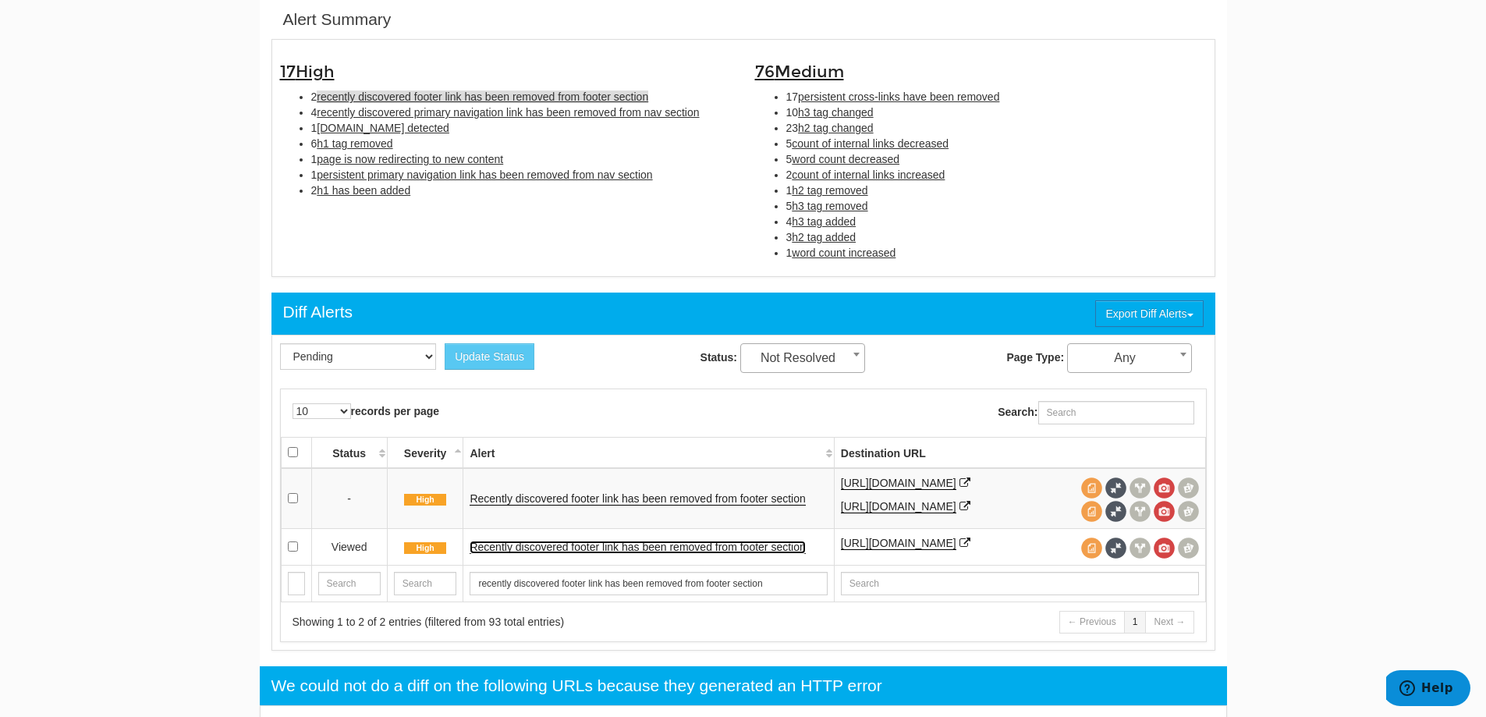
click at [788, 554] on link "Recently discovered footer link has been removed from footer section" at bounding box center [637, 547] width 335 height 13
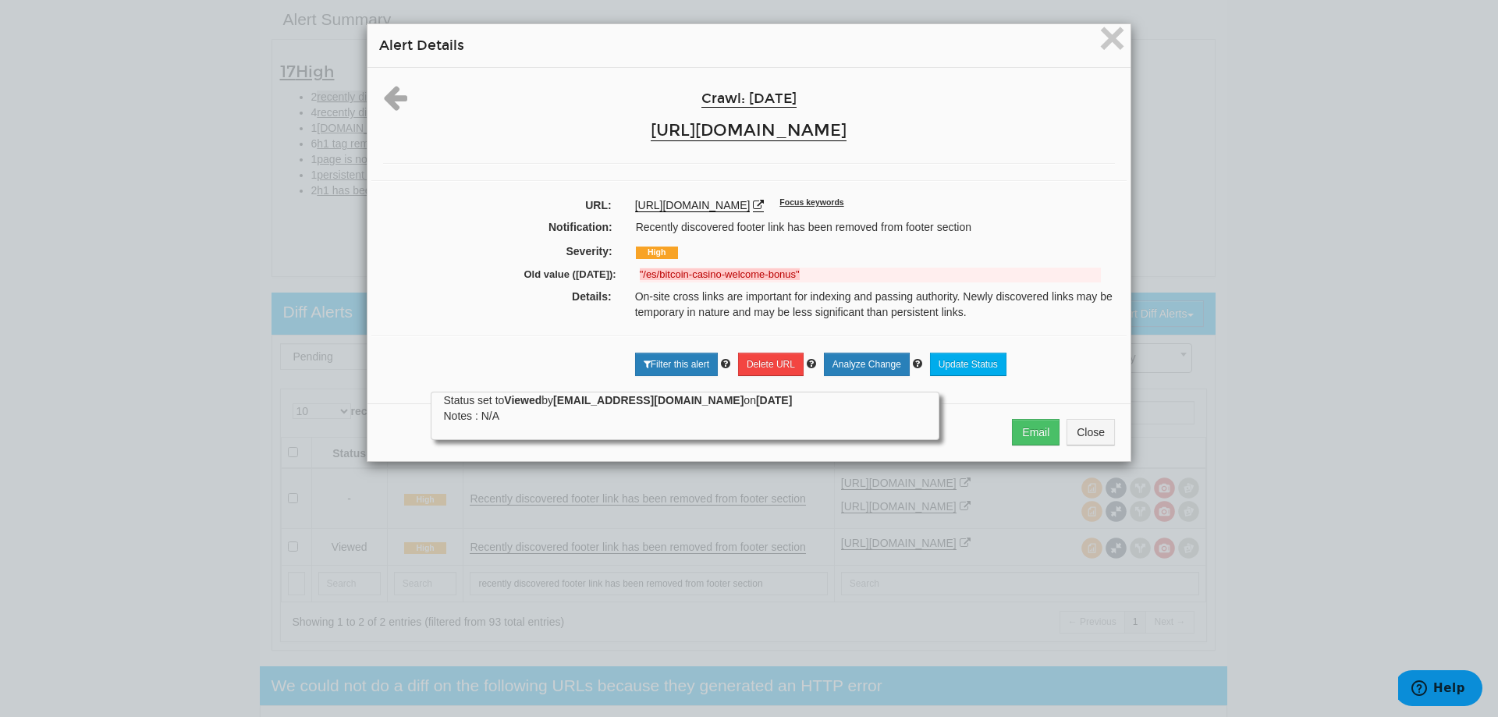
drag, startPoint x: 694, startPoint y: 286, endPoint x: 691, endPoint y: 275, distance: 10.6
click at [691, 282] on div "Old value (09/15/2025): "/es/bitcoin-casino-welcome-bonus"" at bounding box center [749, 276] width 732 height 23
click at [691, 275] on strong ""/es/bitcoin-casino-welcome-bonus"" at bounding box center [720, 274] width 160 height 12
click at [509, 215] on div "URL: https://www.bovada.lv/bitcoin-casino-welcome-bonus Focus keywords" at bounding box center [748, 207] width 755 height 20
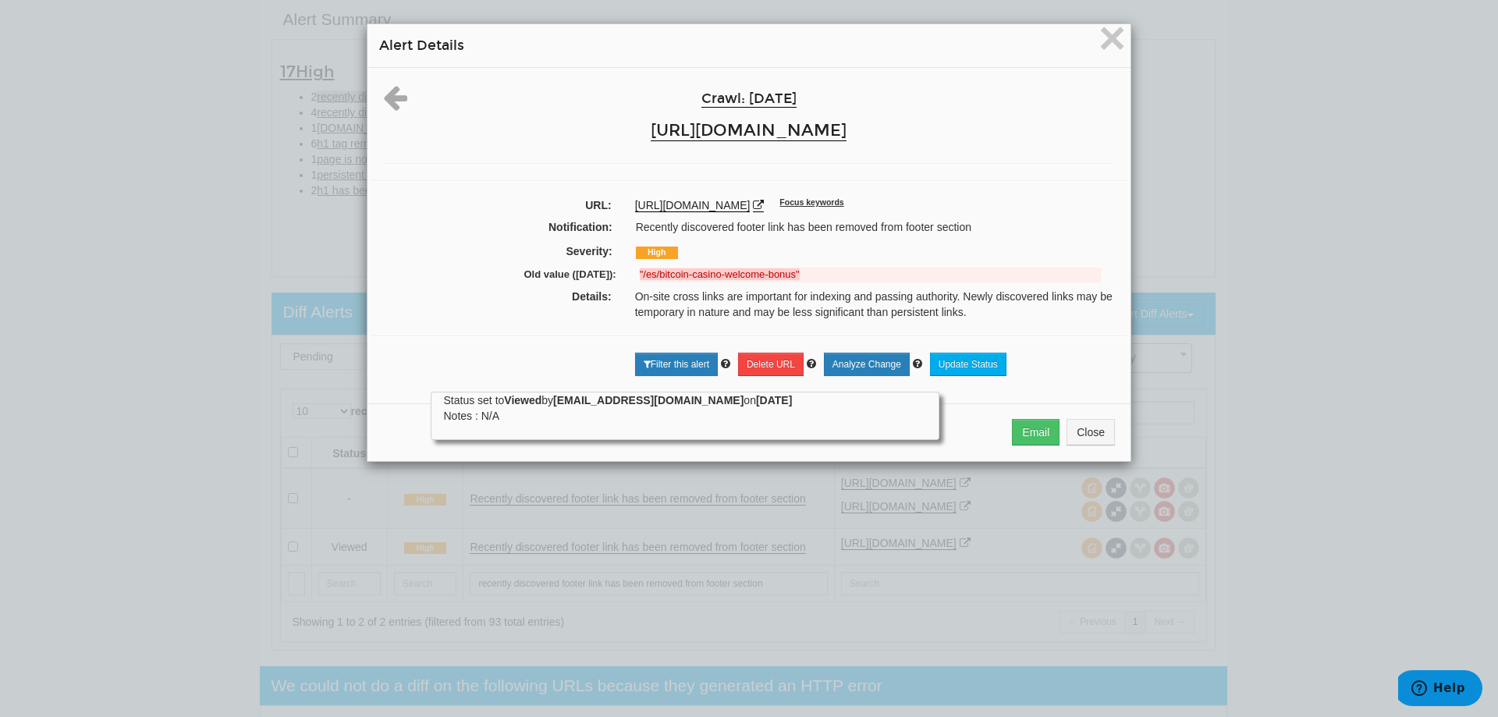
click at [524, 403] on strong "Viewed" at bounding box center [522, 400] width 37 height 12
click at [522, 400] on strong "Viewed" at bounding box center [522, 400] width 37 height 12
click at [1108, 43] on span "×" at bounding box center [1111, 38] width 27 height 52
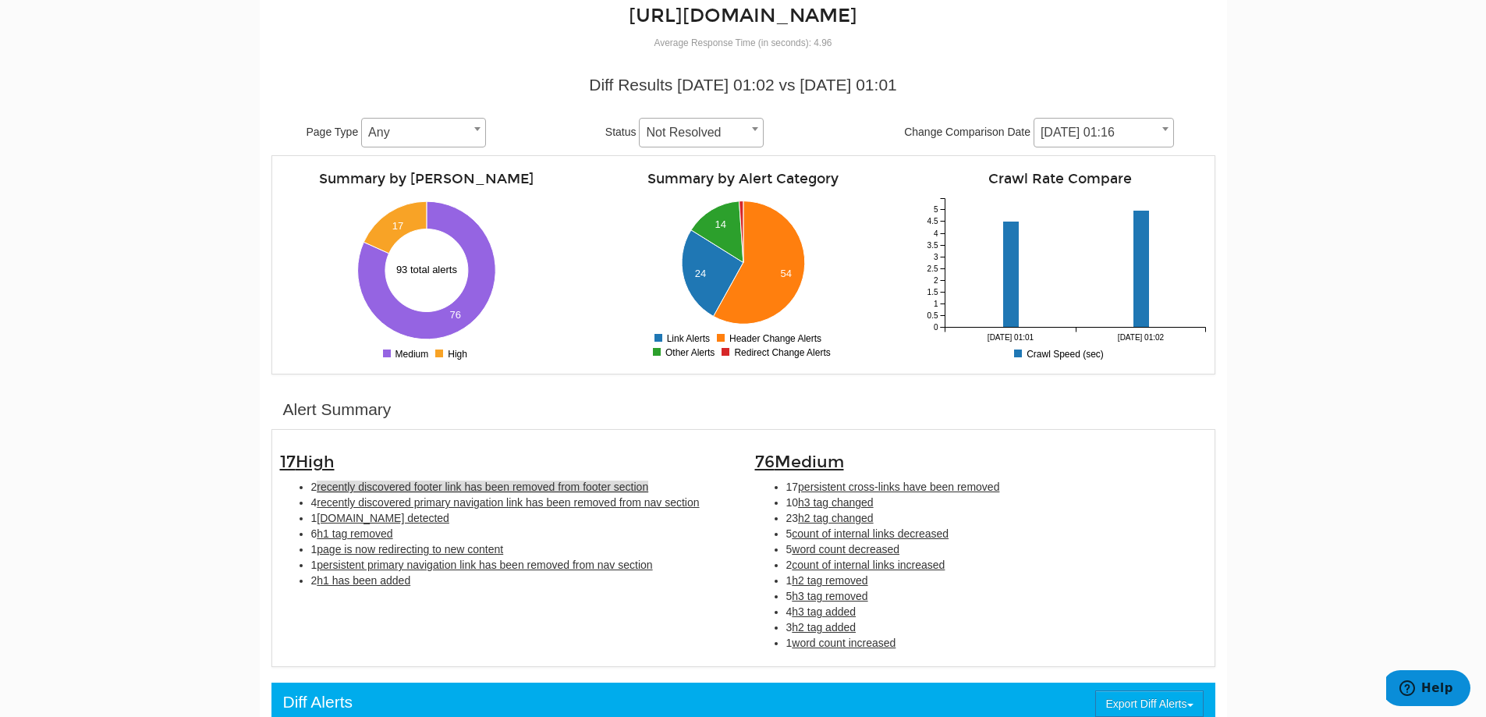
scroll to position [349, 0]
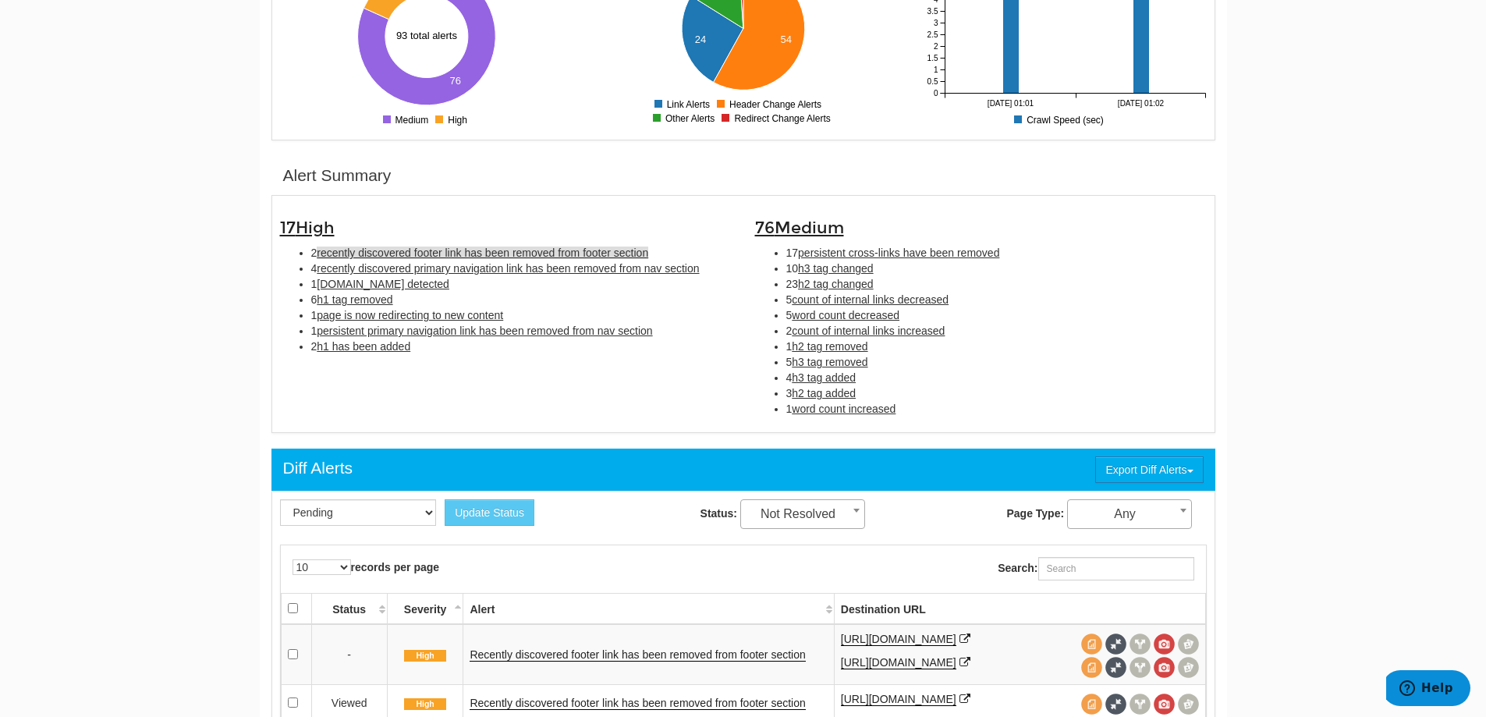
click at [378, 254] on span "recently discovered footer link has been removed from footer section" at bounding box center [483, 253] width 332 height 12
type input "recently discovered footer link has been removed from footer section"
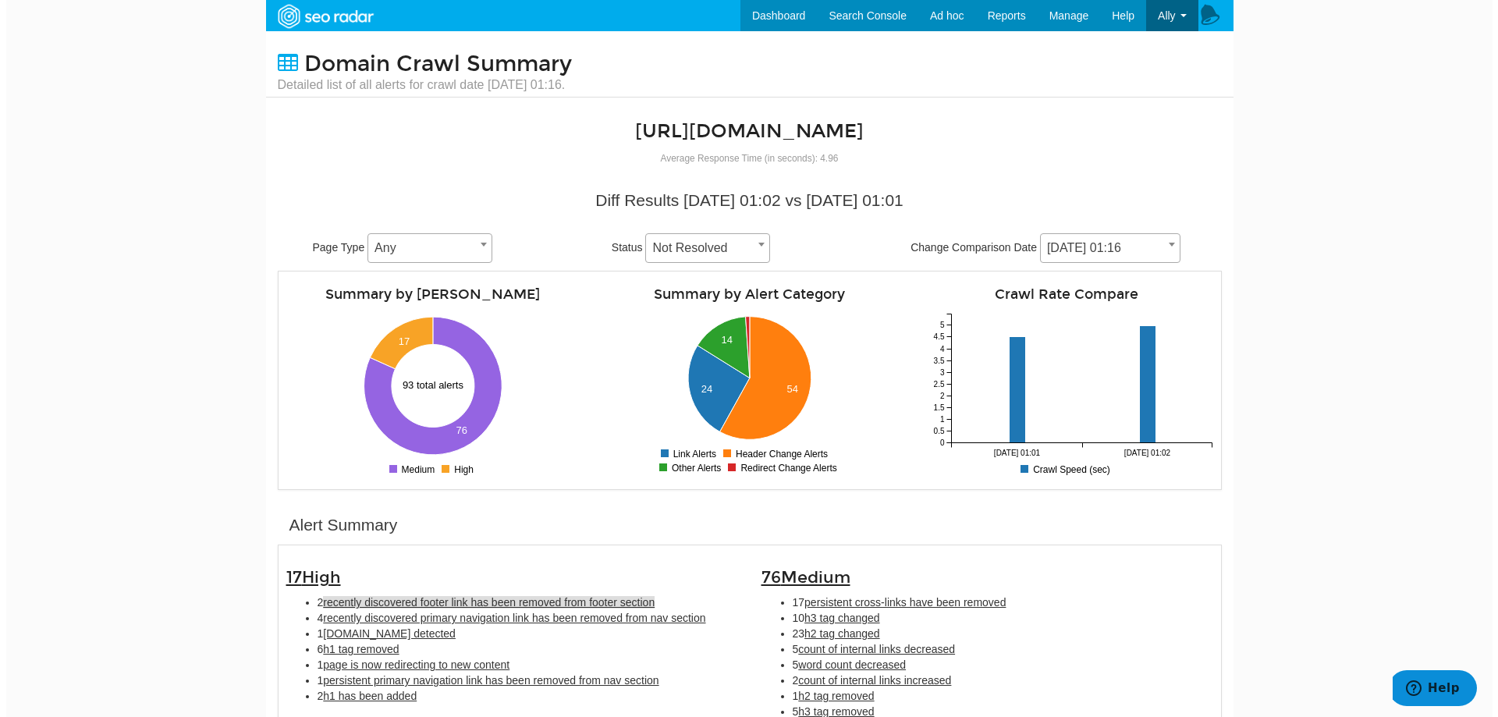
scroll to position [312, 0]
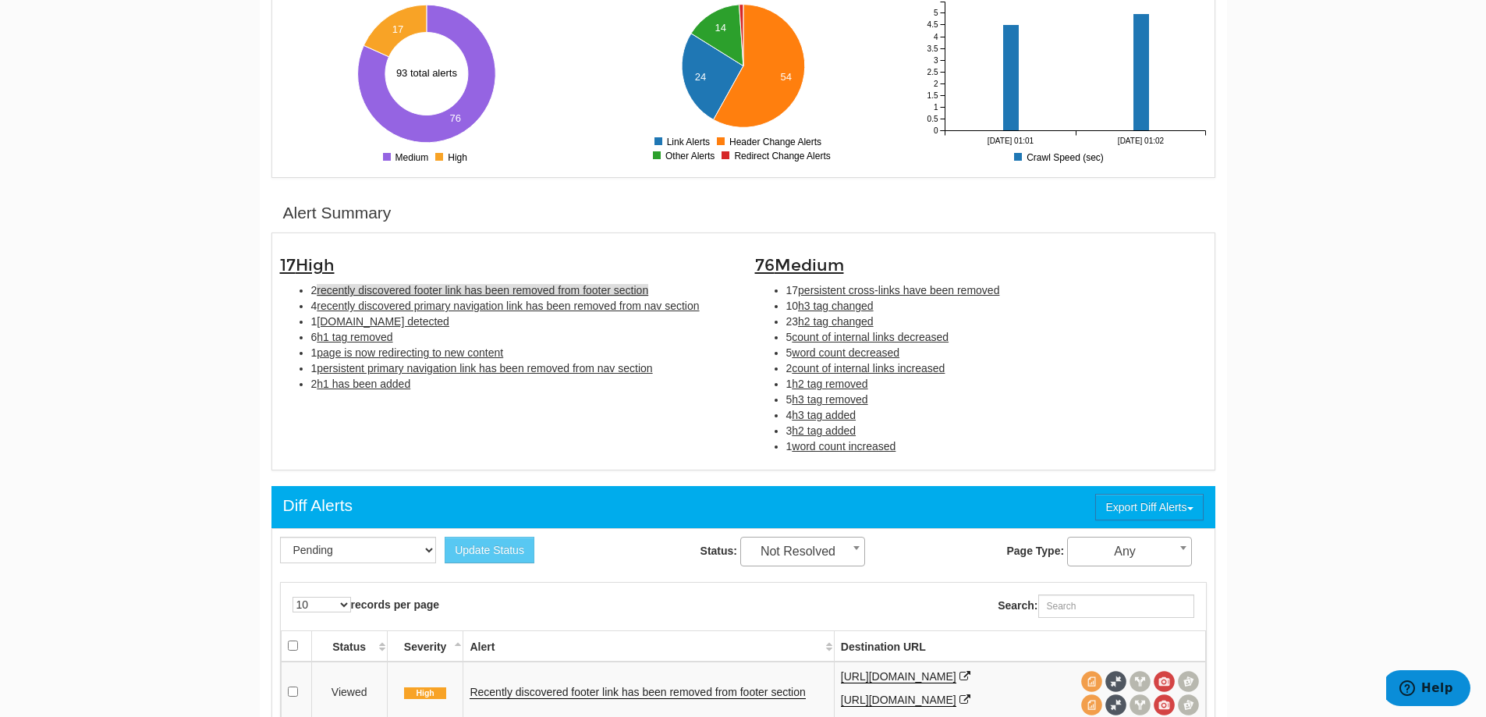
click at [545, 689] on td "Recently discovered footer link has been removed from footer section" at bounding box center [648, 692] width 371 height 61
click at [542, 696] on link "Recently discovered footer link has been removed from footer section" at bounding box center [637, 692] width 335 height 13
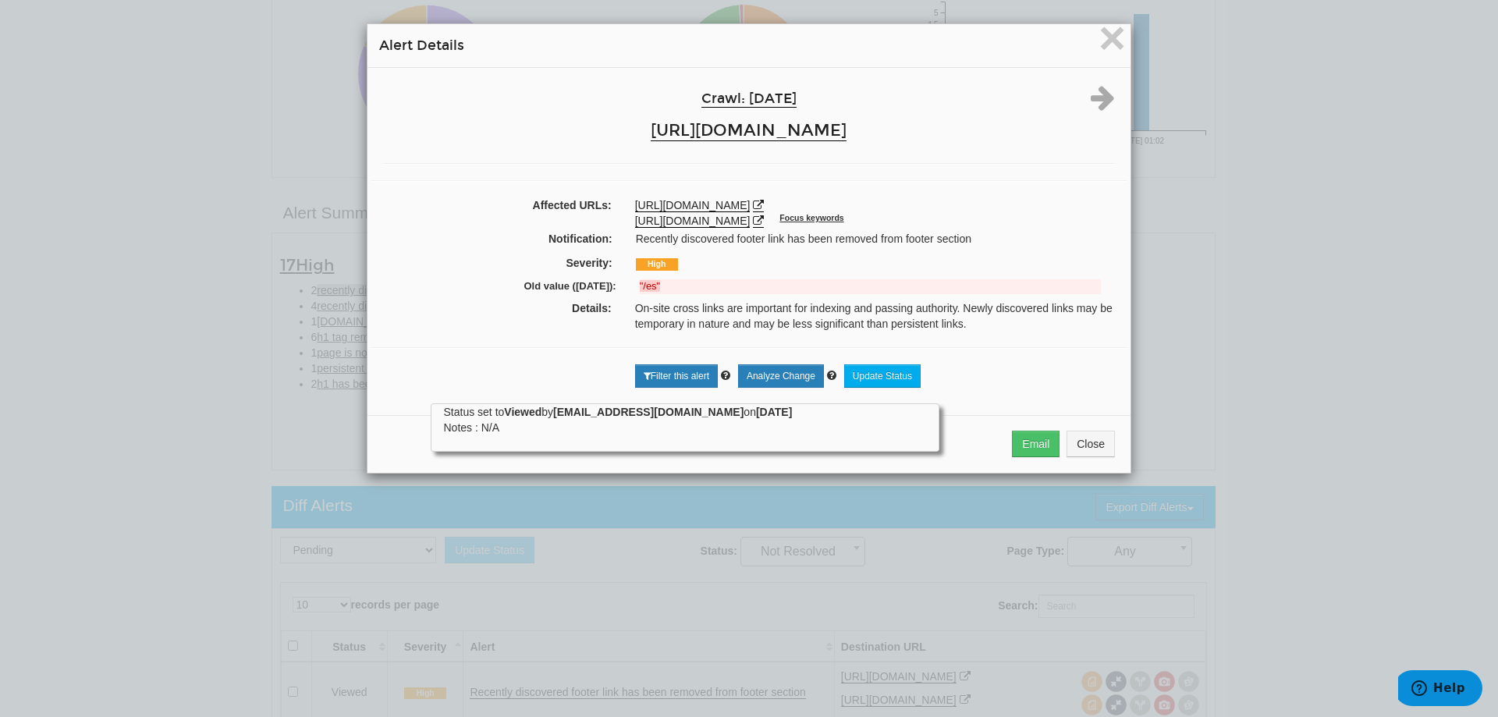
drag, startPoint x: 104, startPoint y: 131, endPoint x: 133, endPoint y: 131, distance: 29.6
click at [105, 131] on div "× Alert Details Crawl: 09/16/2025 https://www.bovada.lv Affected URLs: https://…" at bounding box center [749, 358] width 1498 height 717
drag, startPoint x: 147, startPoint y: 160, endPoint x: 506, endPoint y: 55, distance: 374.5
click at [176, 148] on div "× Alert Details Crawl: 09/16/2025 https://www.bovada.lv Affected URLs: https://…" at bounding box center [749, 358] width 1498 height 717
click at [1104, 40] on span "×" at bounding box center [1111, 38] width 27 height 52
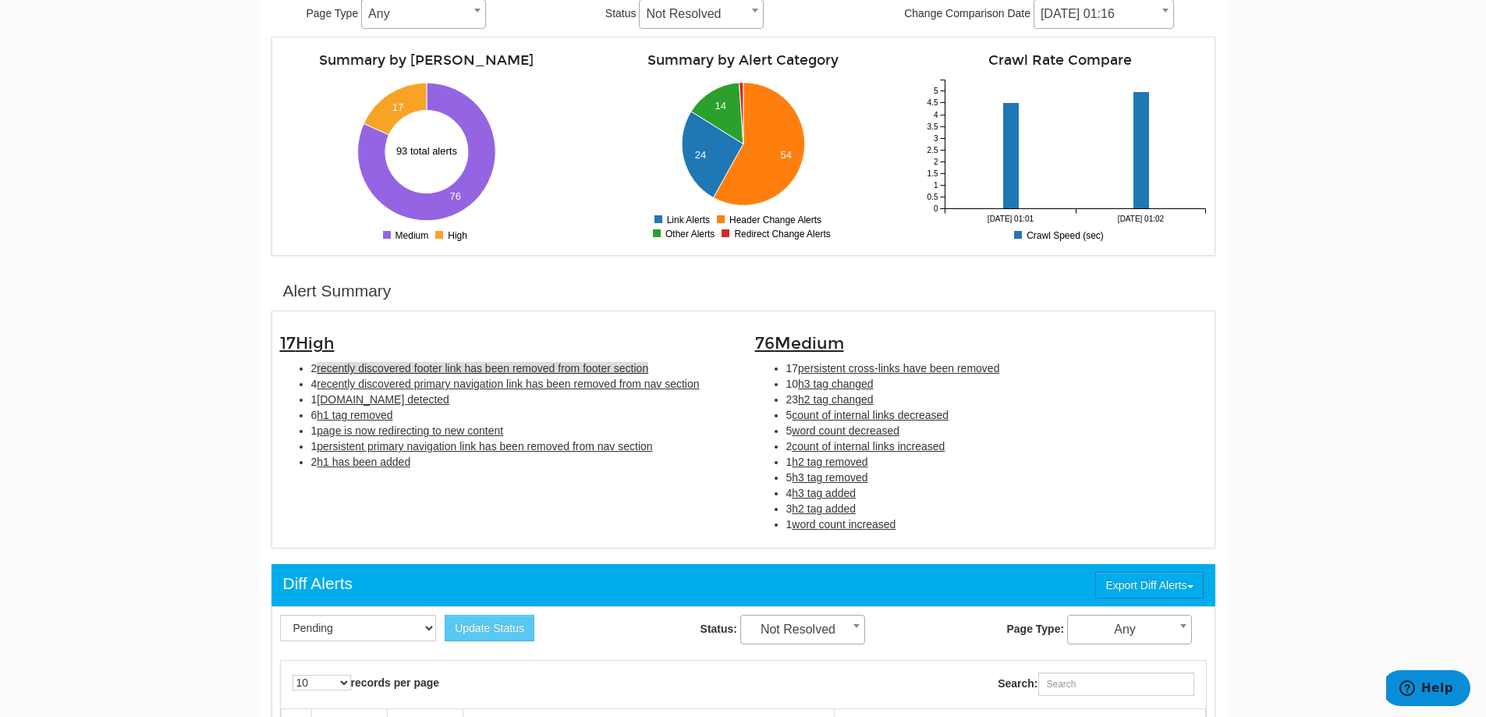
scroll to position [0, 0]
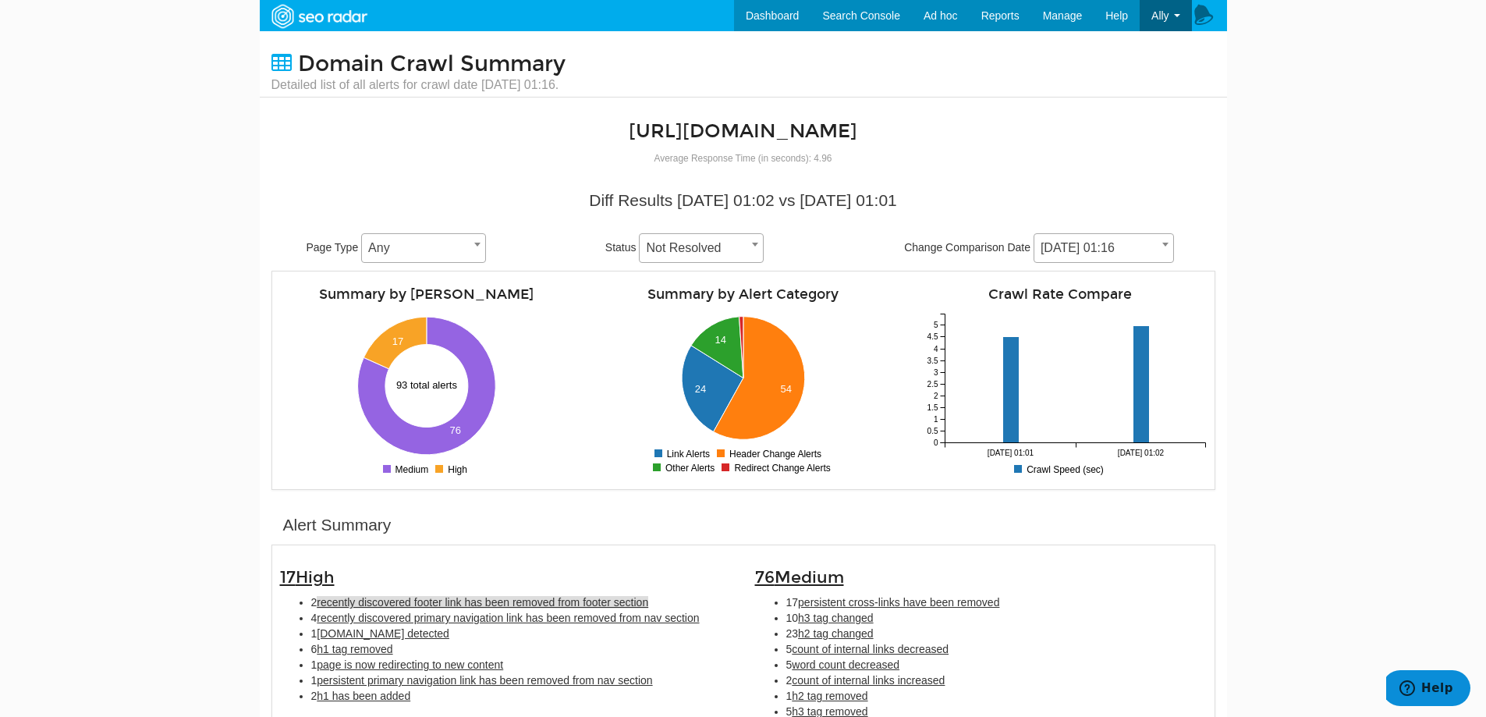
drag, startPoint x: 399, startPoint y: 253, endPoint x: 434, endPoint y: 250, distance: 35.2
click at [400, 252] on span "Any" at bounding box center [423, 248] width 123 height 22
drag, startPoint x: 247, startPoint y: 112, endPoint x: 243, endPoint y: 105, distance: 9.1
click at [243, 105] on body "Dashboard Search Console Keyword Winners and Losers Page Winners and Losers Arc…" at bounding box center [743, 358] width 1486 height 717
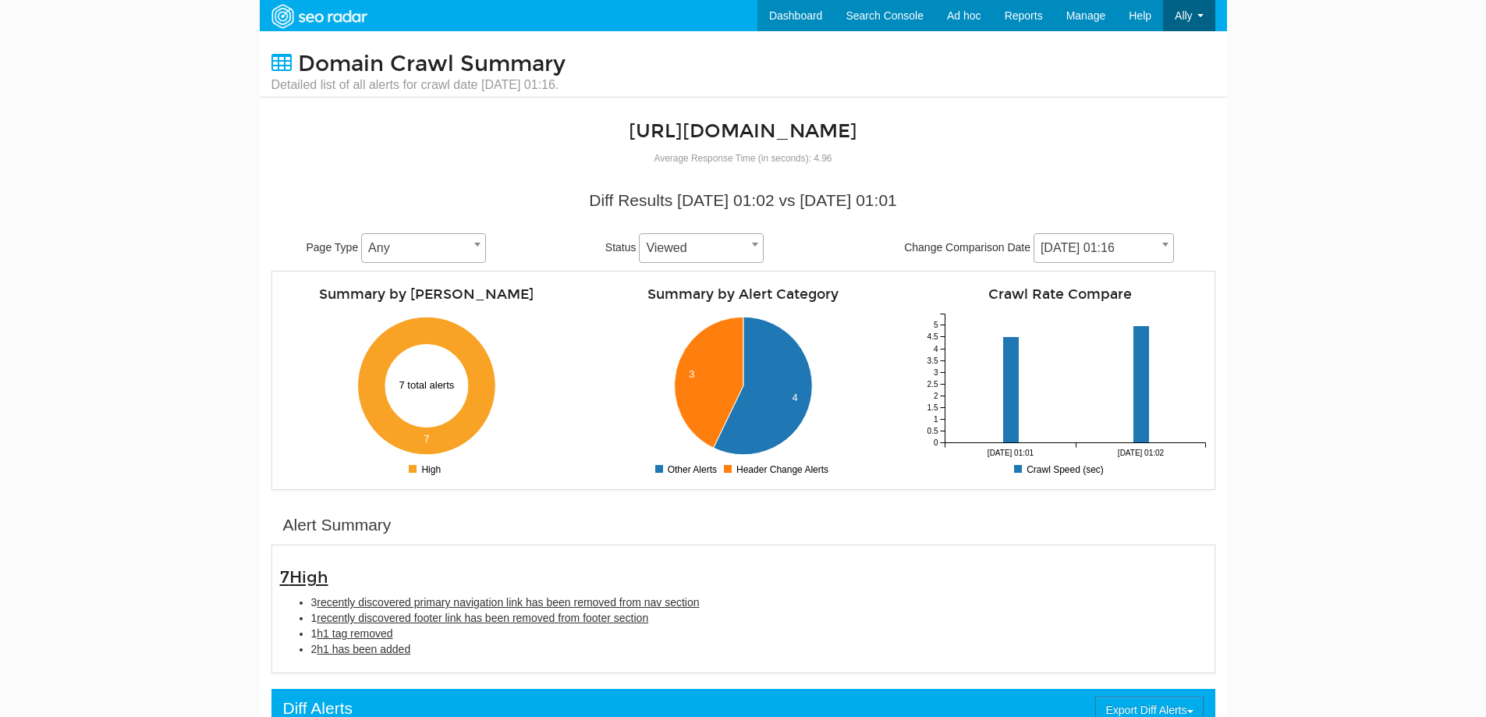
select select "5"
click at [1176, 258] on div "Change Comparison Date 09/17/2025 01:16 09/16/2025 01:16 09/15/2025 01:12 09/12…" at bounding box center [1041, 248] width 299 height 30
click at [1164, 255] on span "[DATE] 01:16" at bounding box center [1103, 248] width 139 height 22
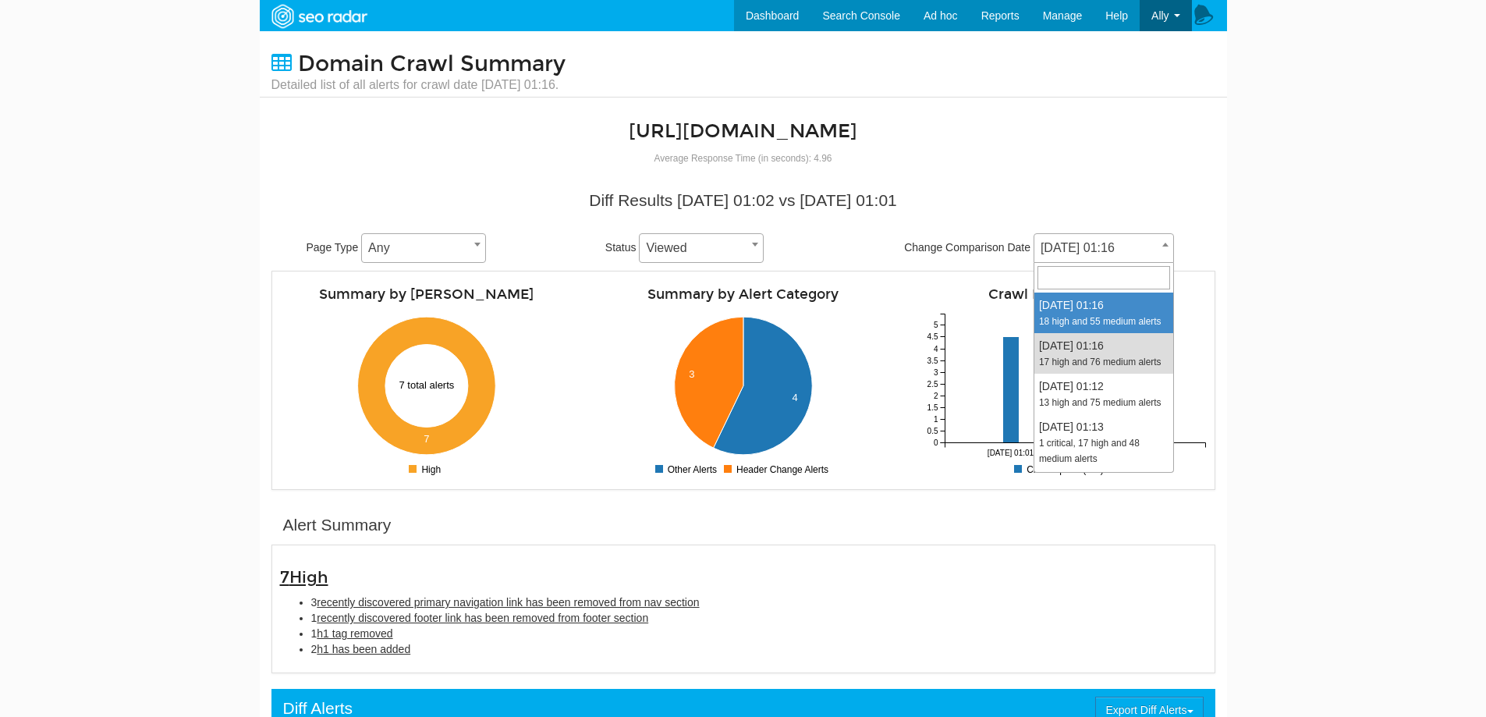
select select "2022806"
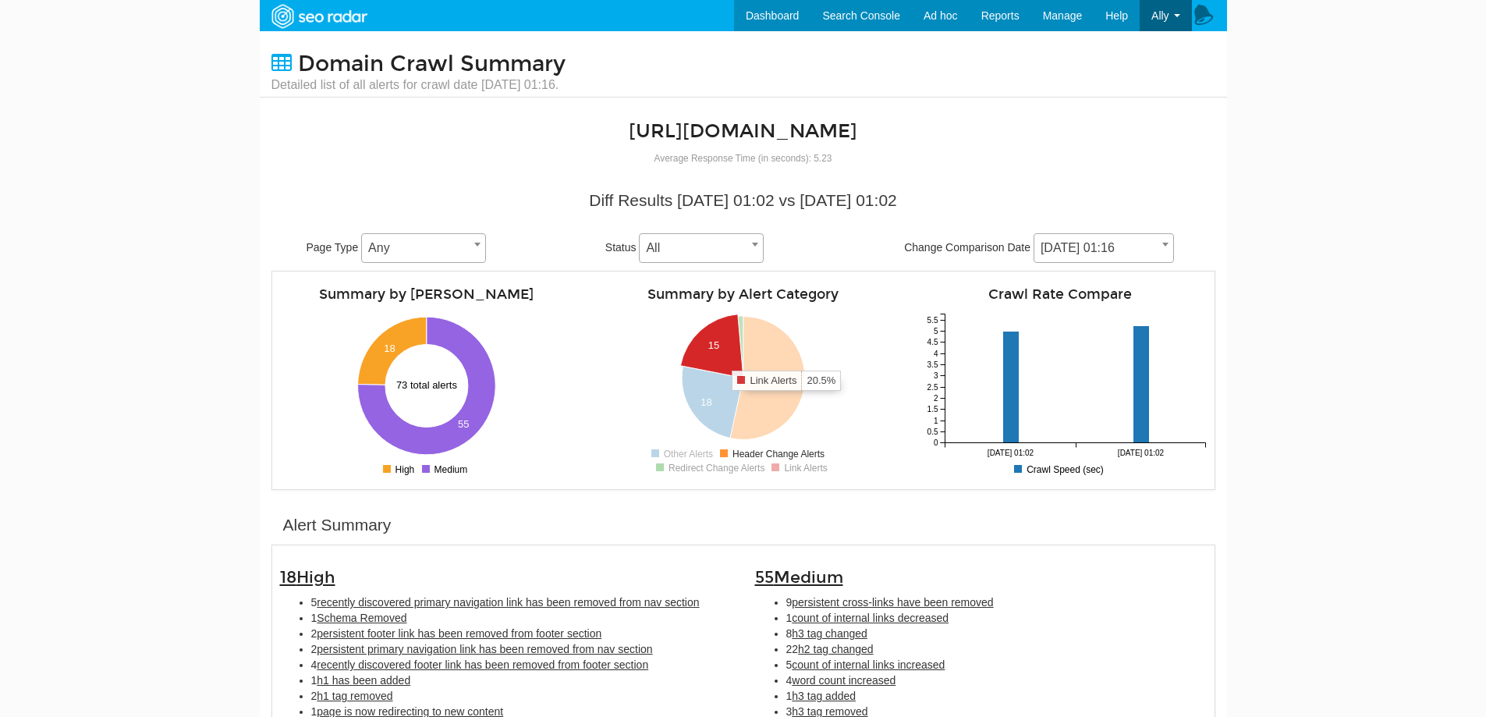
click at [732, 354] on icon at bounding box center [711, 346] width 63 height 64
click at [725, 356] on icon at bounding box center [712, 346] width 62 height 63
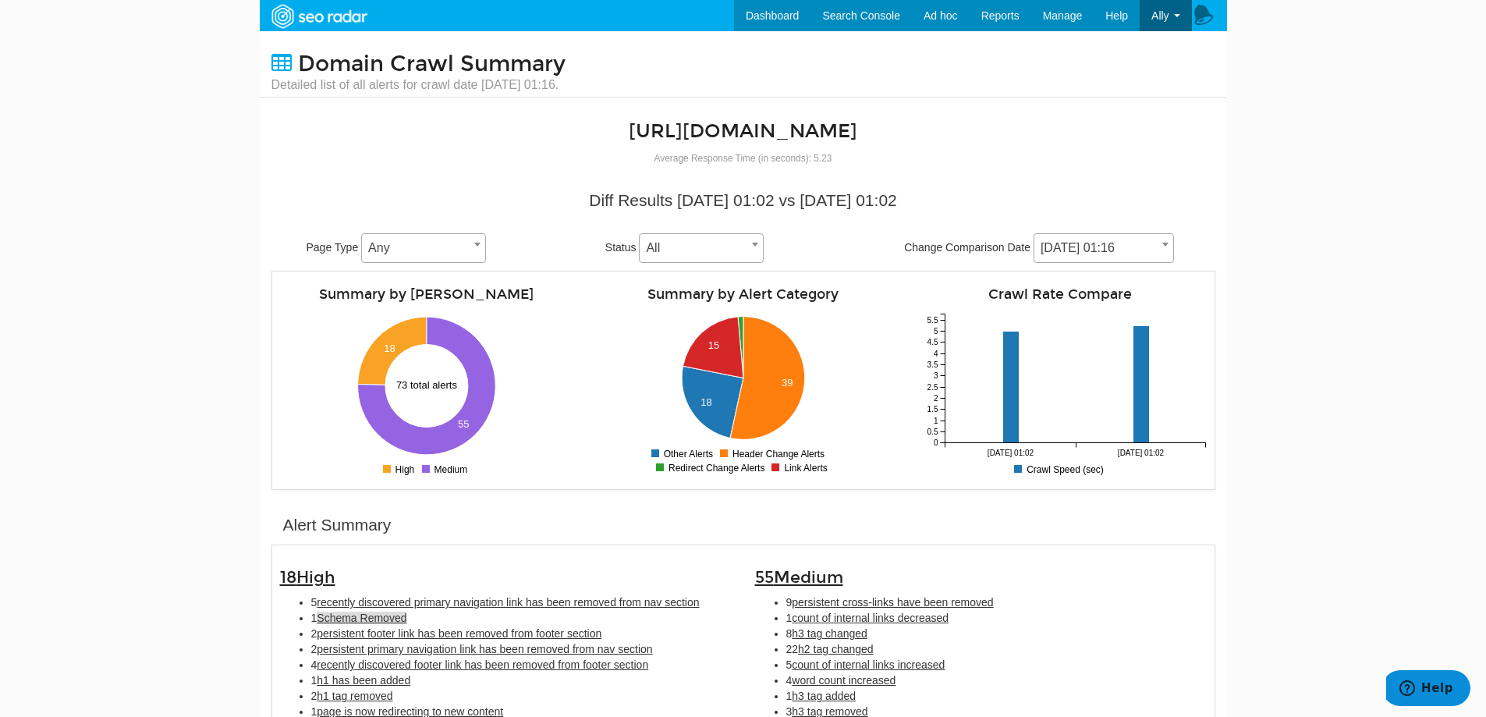
scroll to position [78, 0]
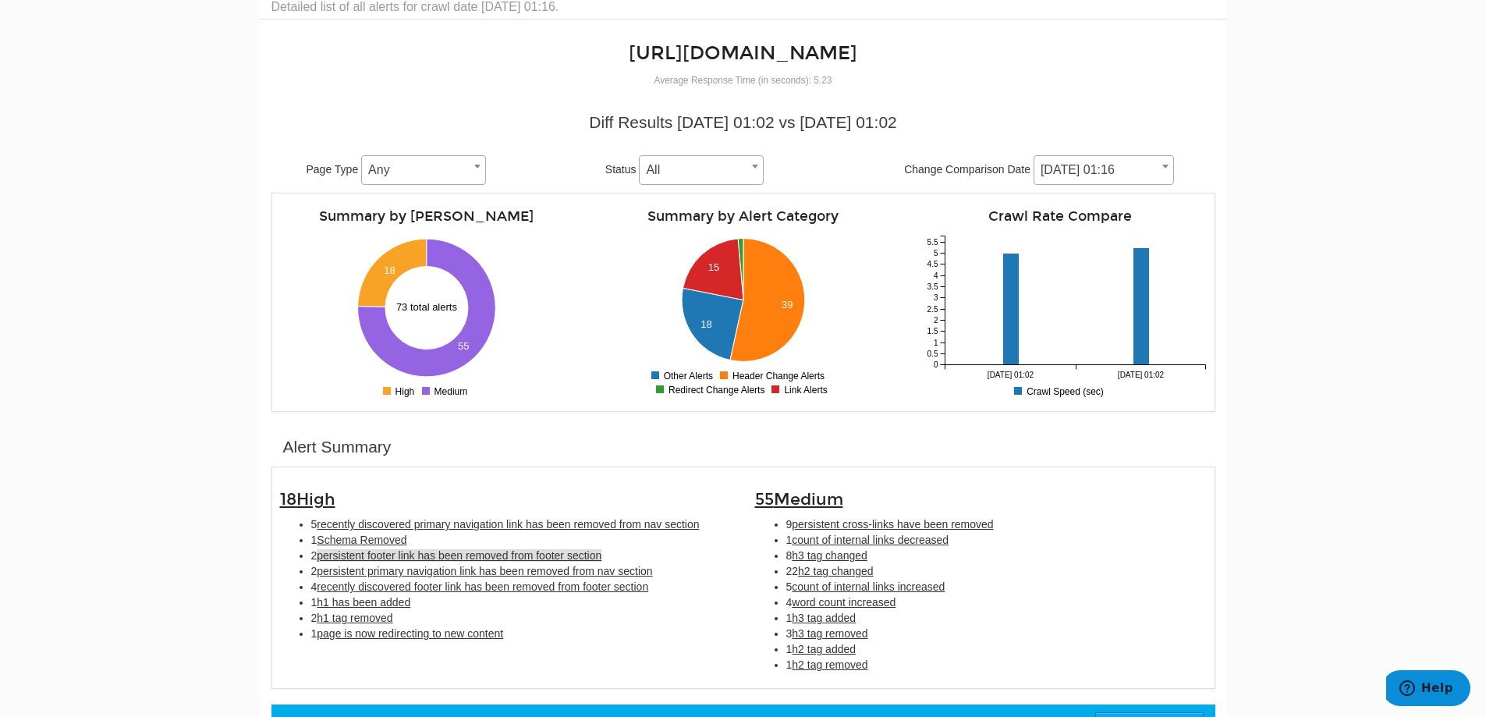
click at [395, 556] on span "persistent footer link has been removed from footer section" at bounding box center [459, 555] width 285 height 12
type input "persistent footer link has been removed from footer section"
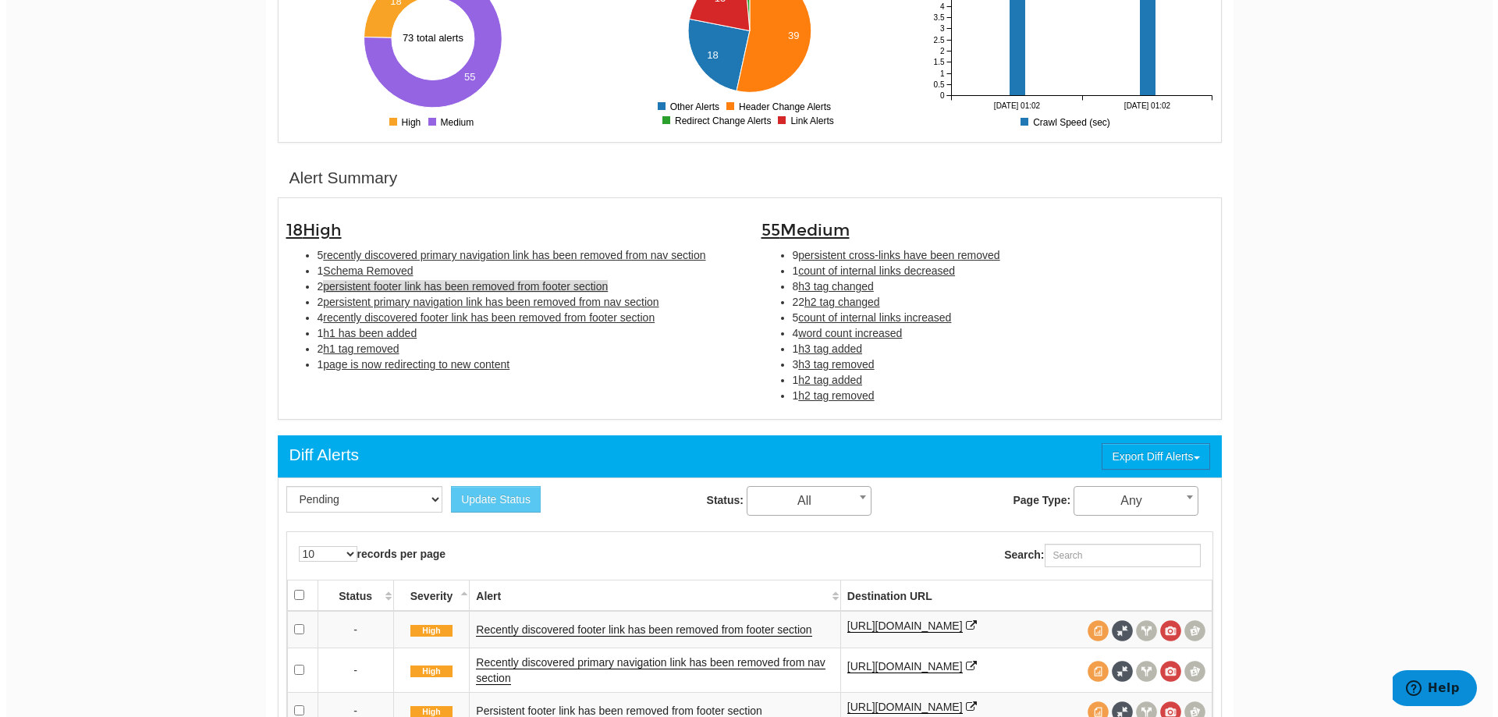
scroll to position [505, 0]
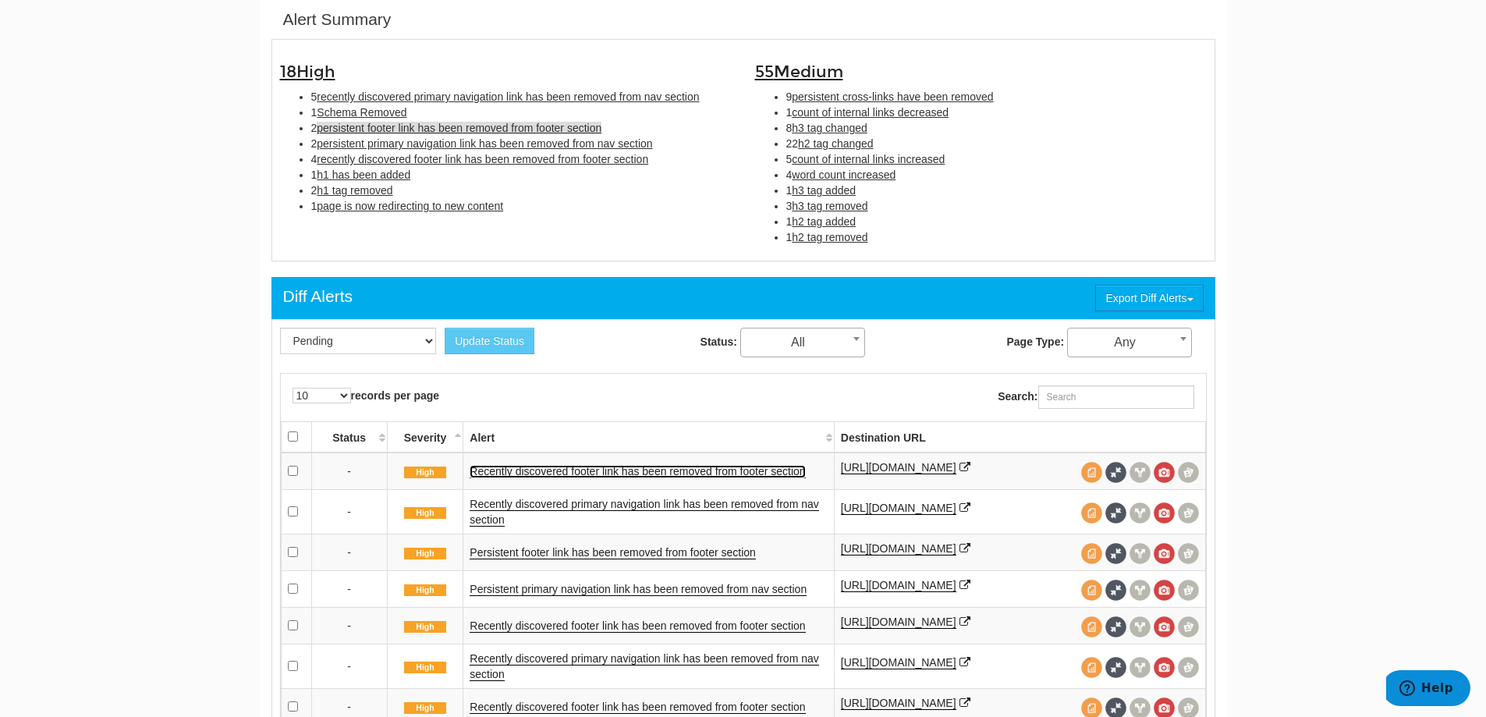
click at [628, 474] on link "Recently discovered footer link has been removed from footer section" at bounding box center [637, 471] width 335 height 13
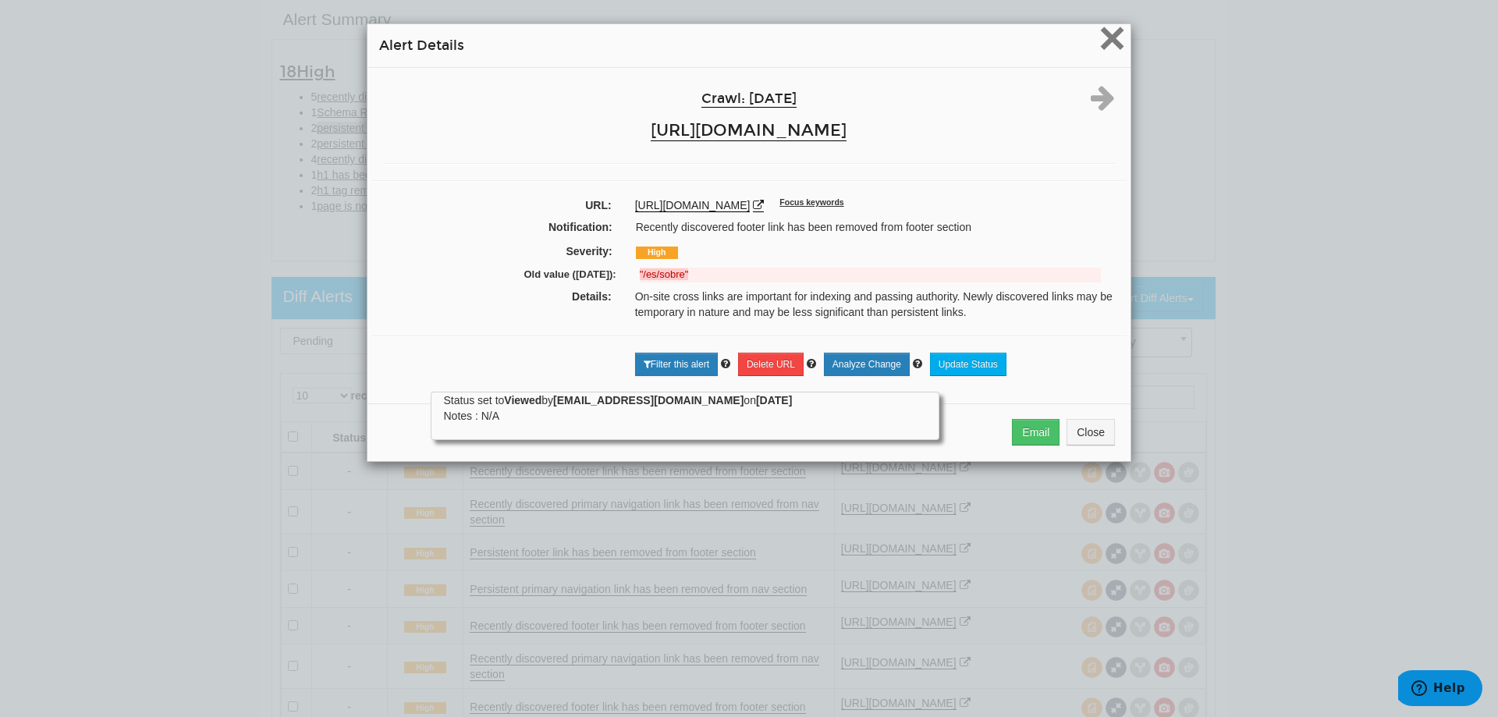
drag, startPoint x: 1110, startPoint y: 44, endPoint x: 1091, endPoint y: 94, distance: 52.6
click at [1091, 94] on div "× Alert Details Crawl: [DATE] [URL][DOMAIN_NAME] URL: [URL][DOMAIN_NAME] Focus …" at bounding box center [749, 242] width 764 height 438
click at [1091, 96] on icon at bounding box center [1103, 97] width 24 height 28
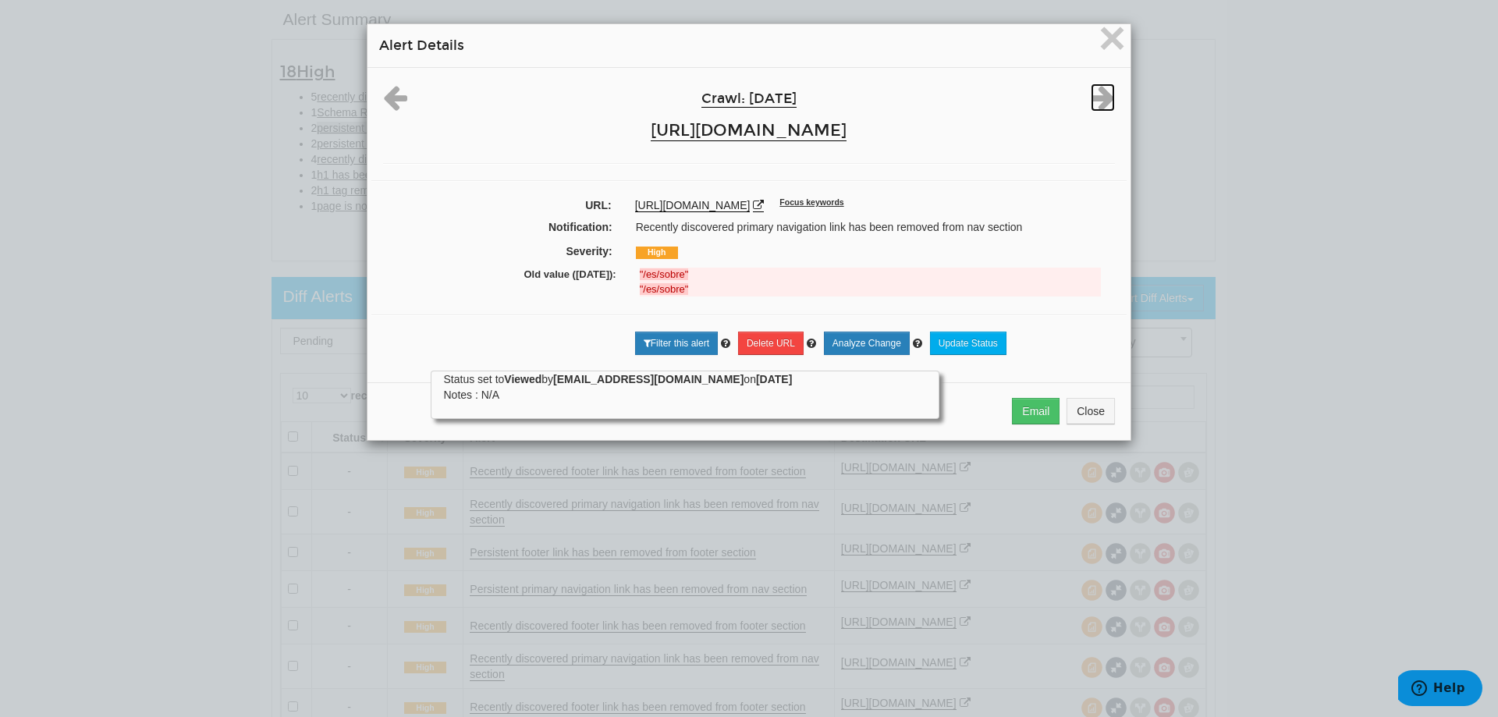
click at [1091, 96] on icon at bounding box center [1103, 97] width 24 height 28
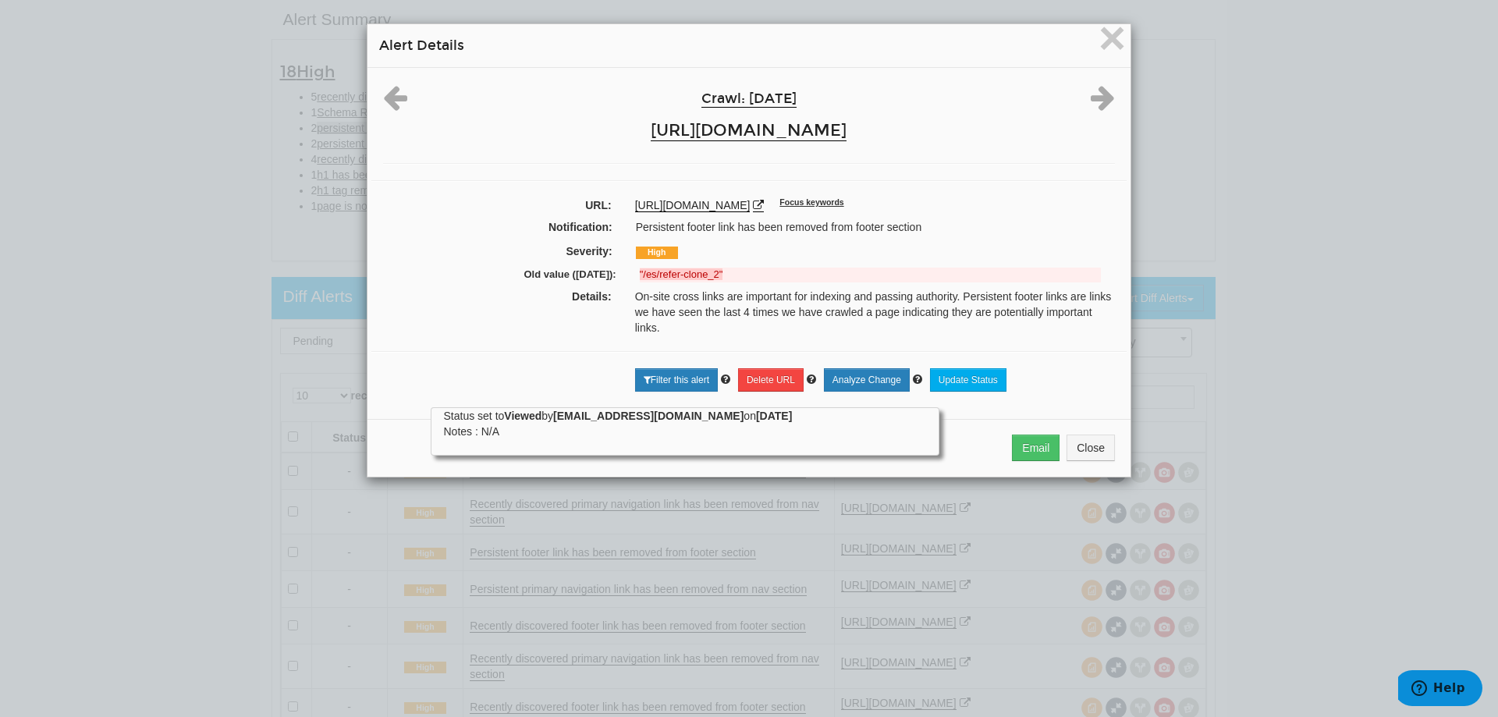
click at [1091, 96] on icon at bounding box center [1103, 97] width 24 height 28
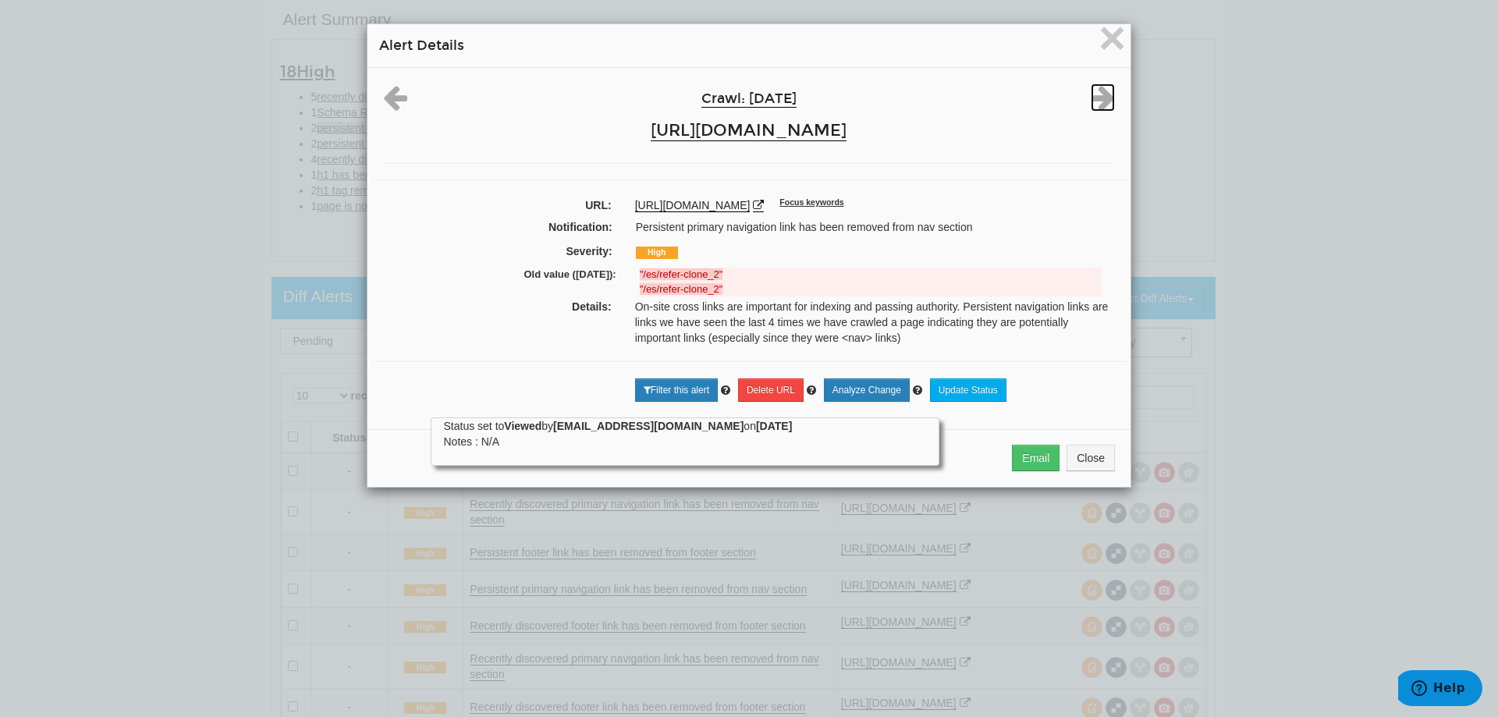
click at [1091, 96] on icon at bounding box center [1103, 97] width 24 height 28
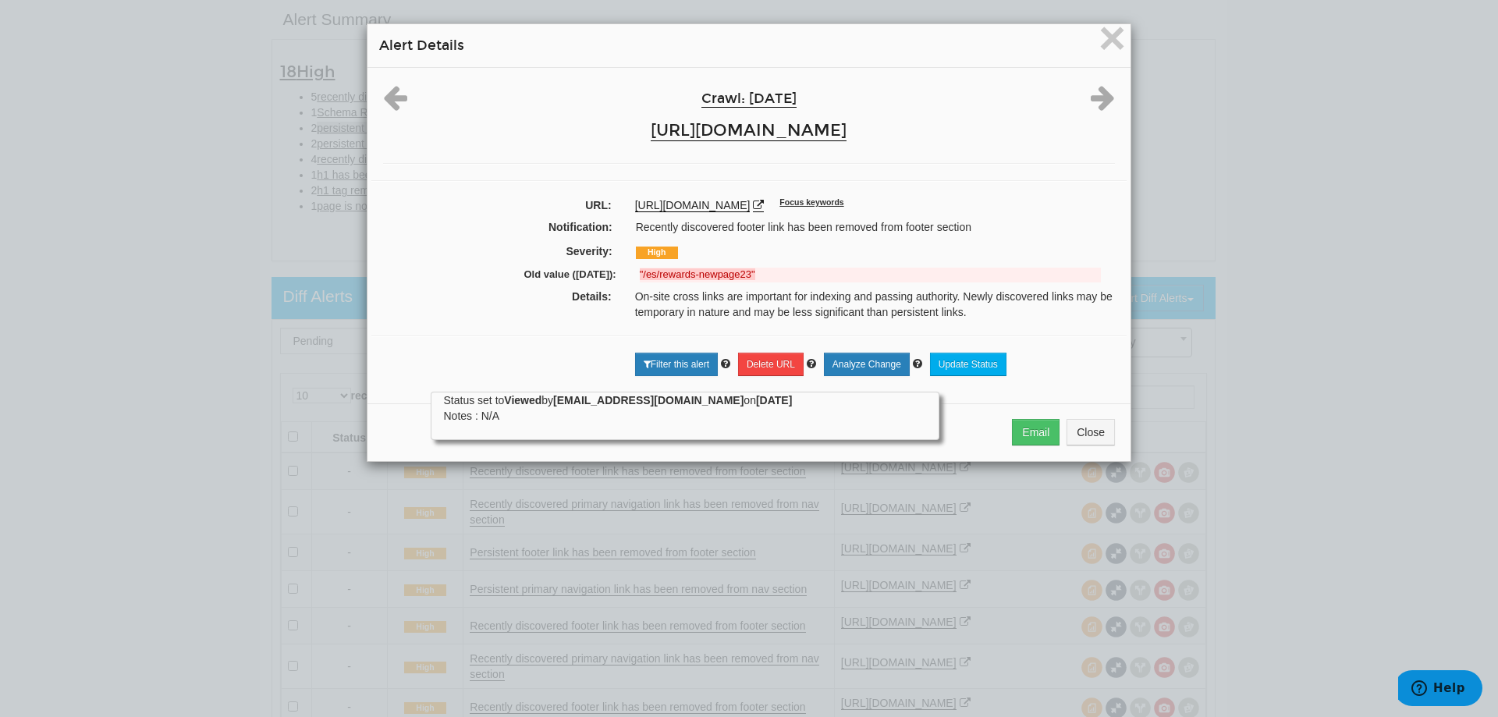
click at [1091, 96] on icon at bounding box center [1103, 97] width 24 height 28
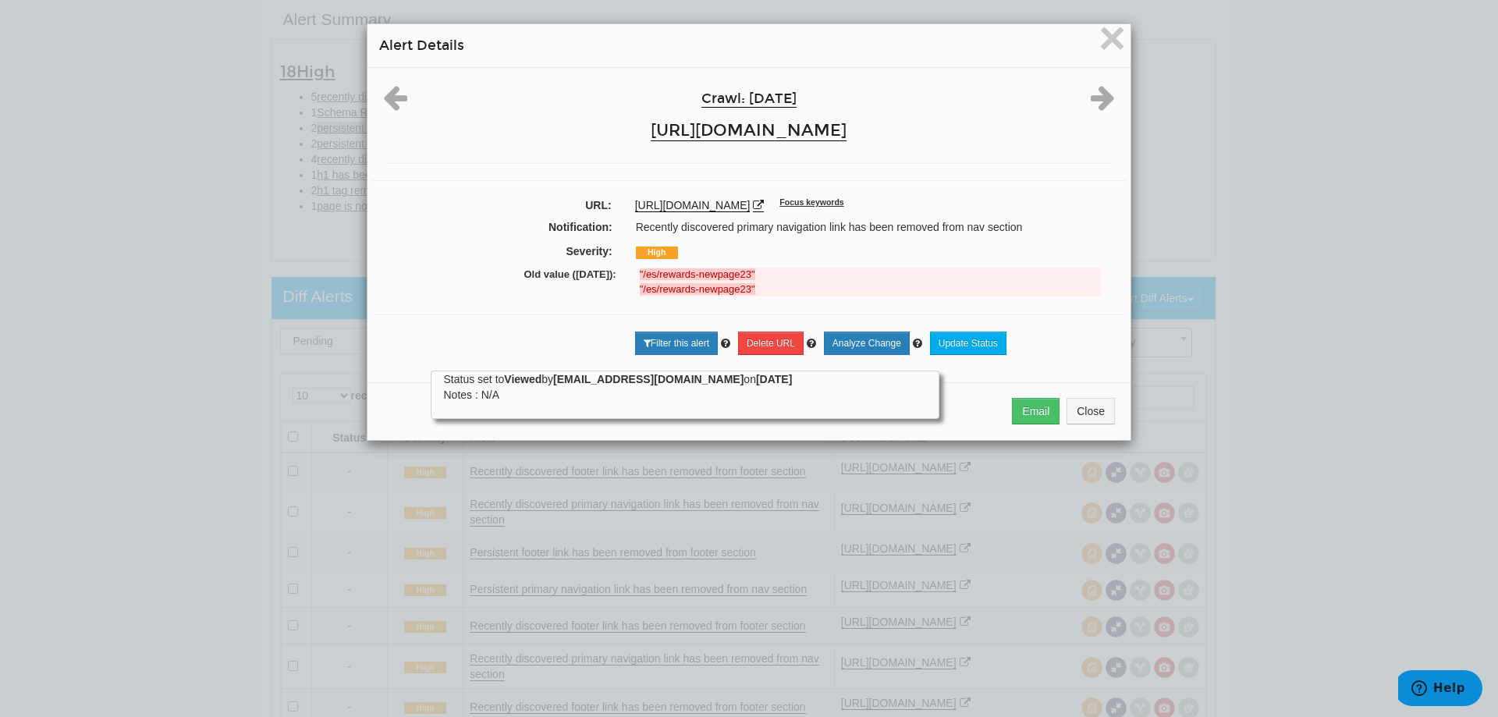
click at [1111, 87] on div at bounding box center [1094, 97] width 63 height 28
drag, startPoint x: 1105, startPoint y: 24, endPoint x: 1094, endPoint y: 89, distance: 65.5
click at [1105, 27] on span "×" at bounding box center [1111, 38] width 27 height 52
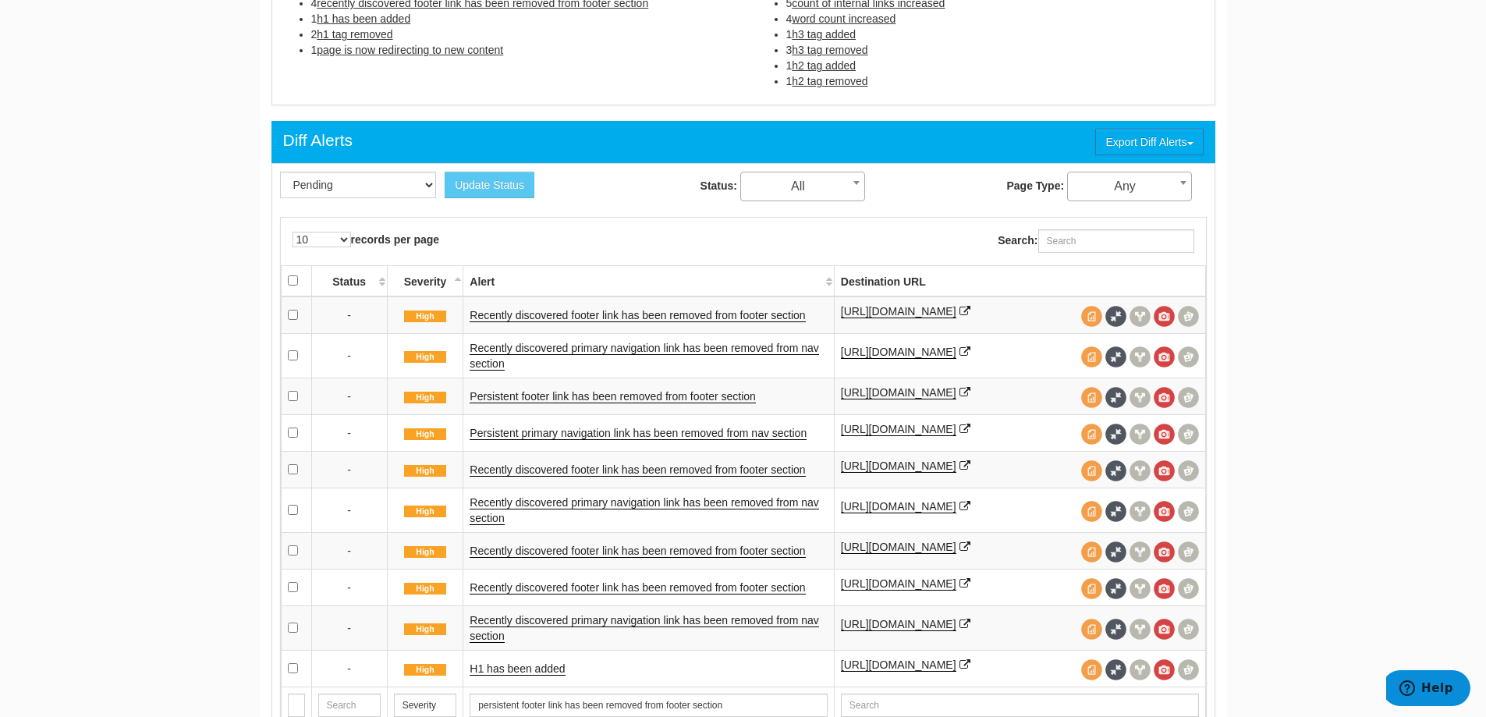
scroll to position [740, 0]
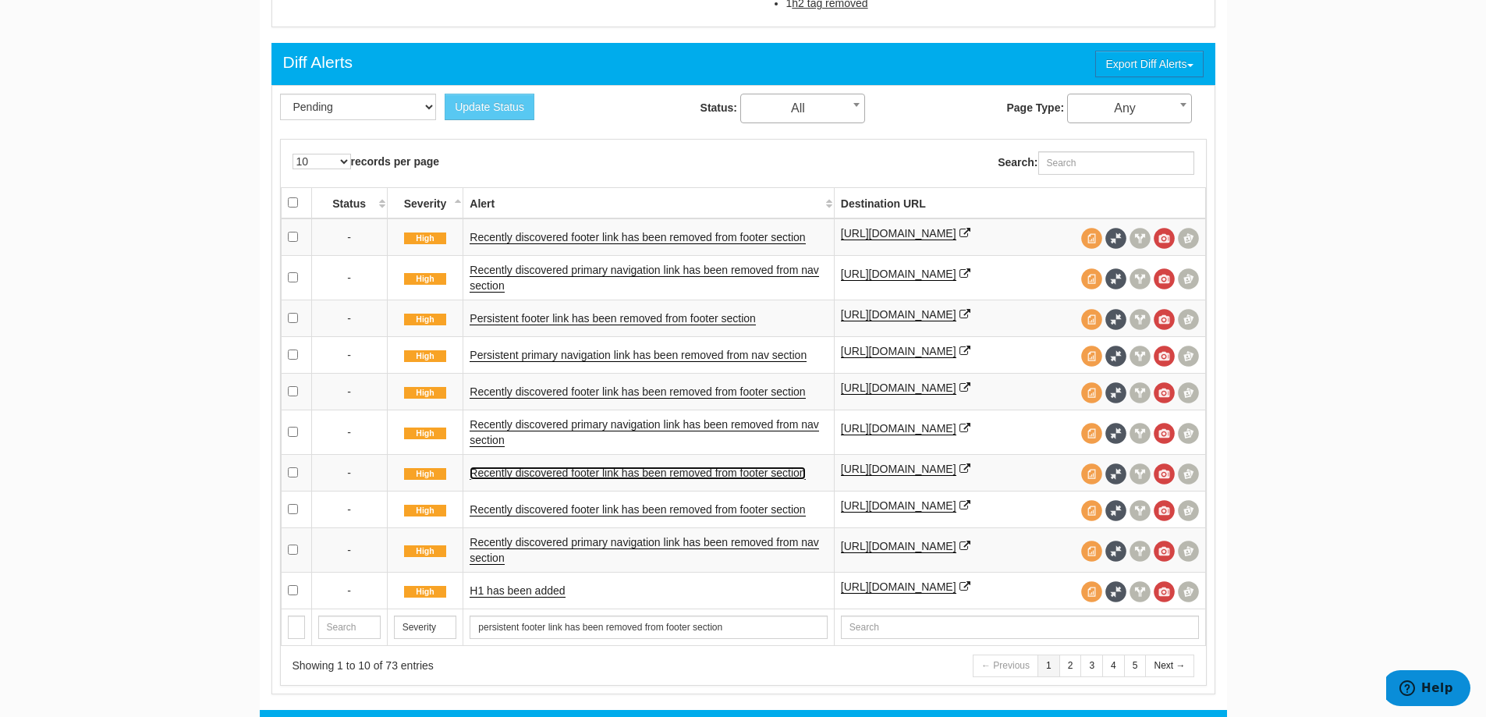
click at [769, 472] on link "Recently discovered footer link has been removed from footer section" at bounding box center [637, 472] width 335 height 13
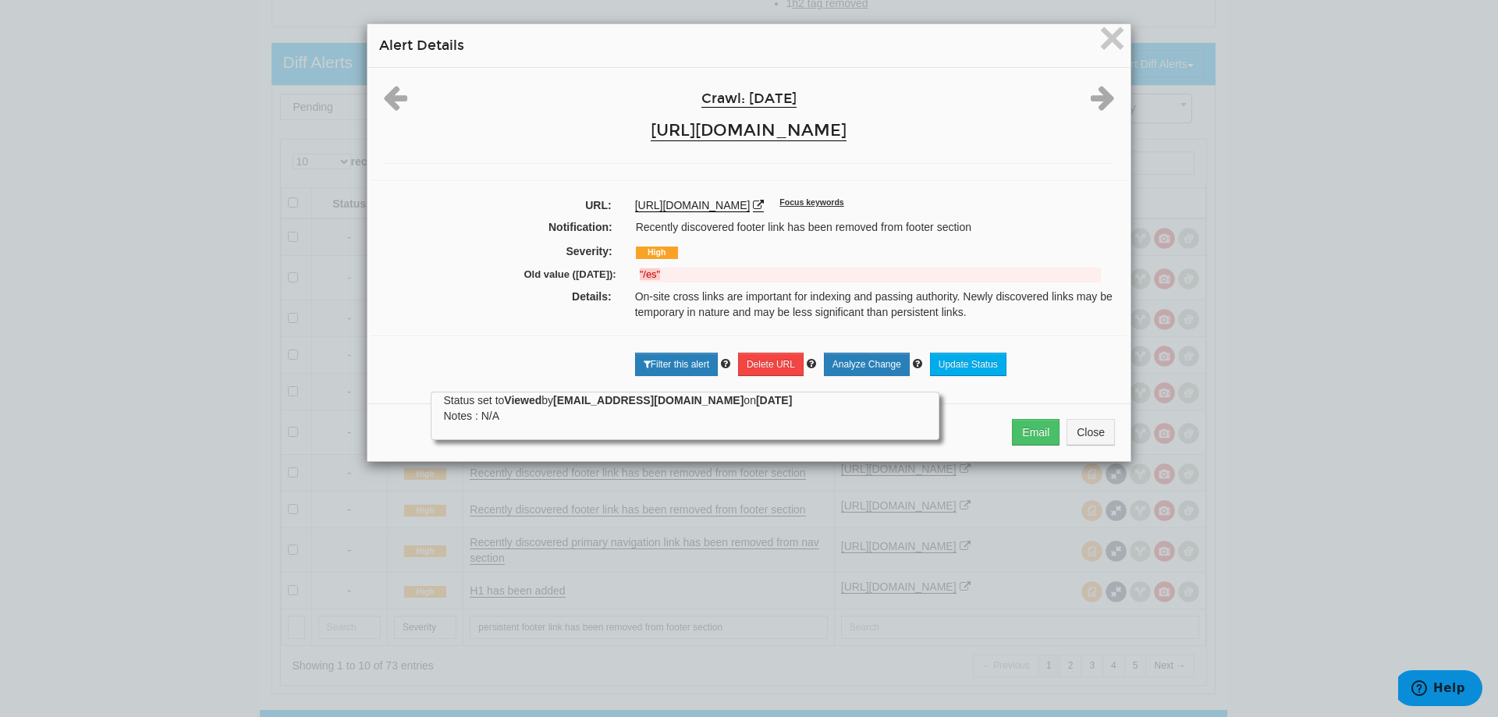
drag, startPoint x: 1083, startPoint y: 61, endPoint x: 1099, endPoint y: 32, distance: 33.2
click at [1083, 57] on div "× Alert Details" at bounding box center [748, 46] width 763 height 44
click at [1101, 30] on span "×" at bounding box center [1111, 38] width 27 height 52
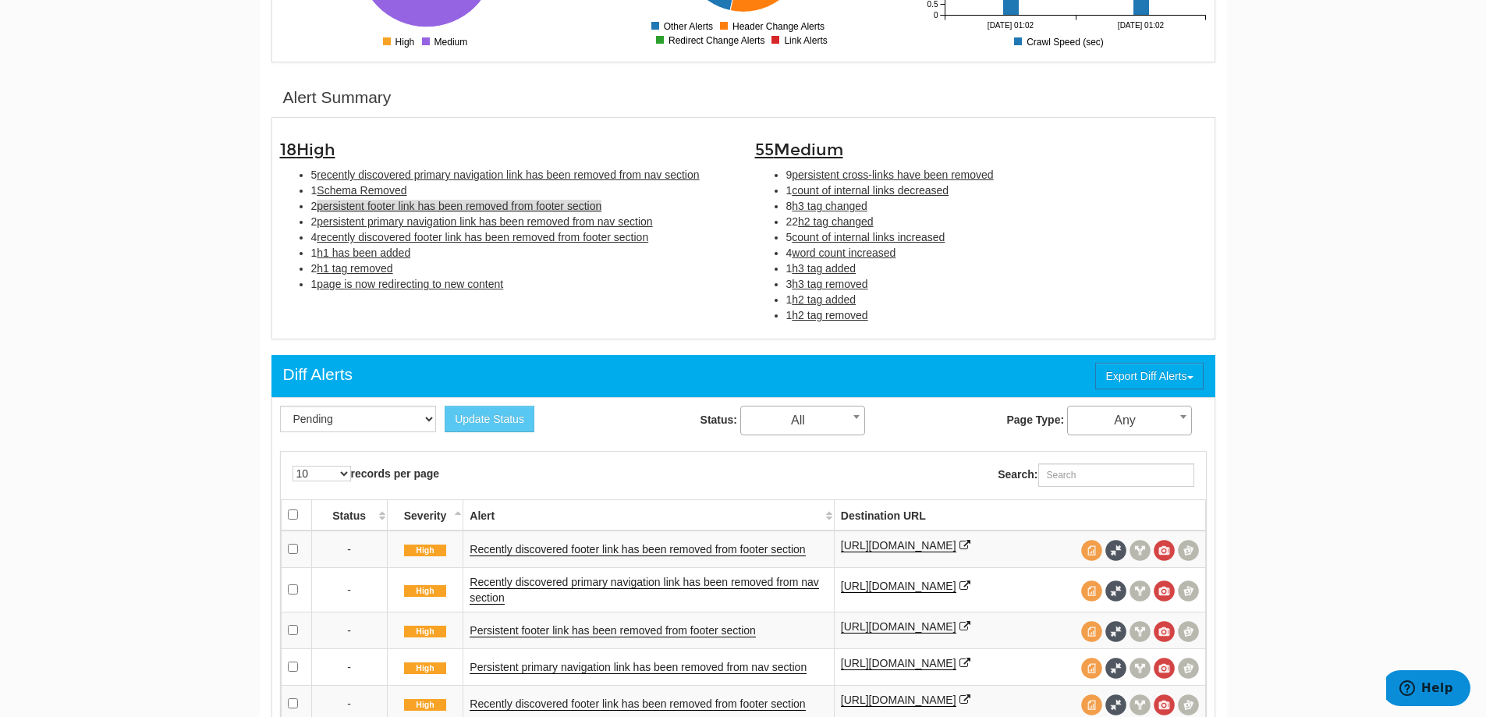
scroll to position [115, 0]
